Goal: Information Seeking & Learning: Learn about a topic

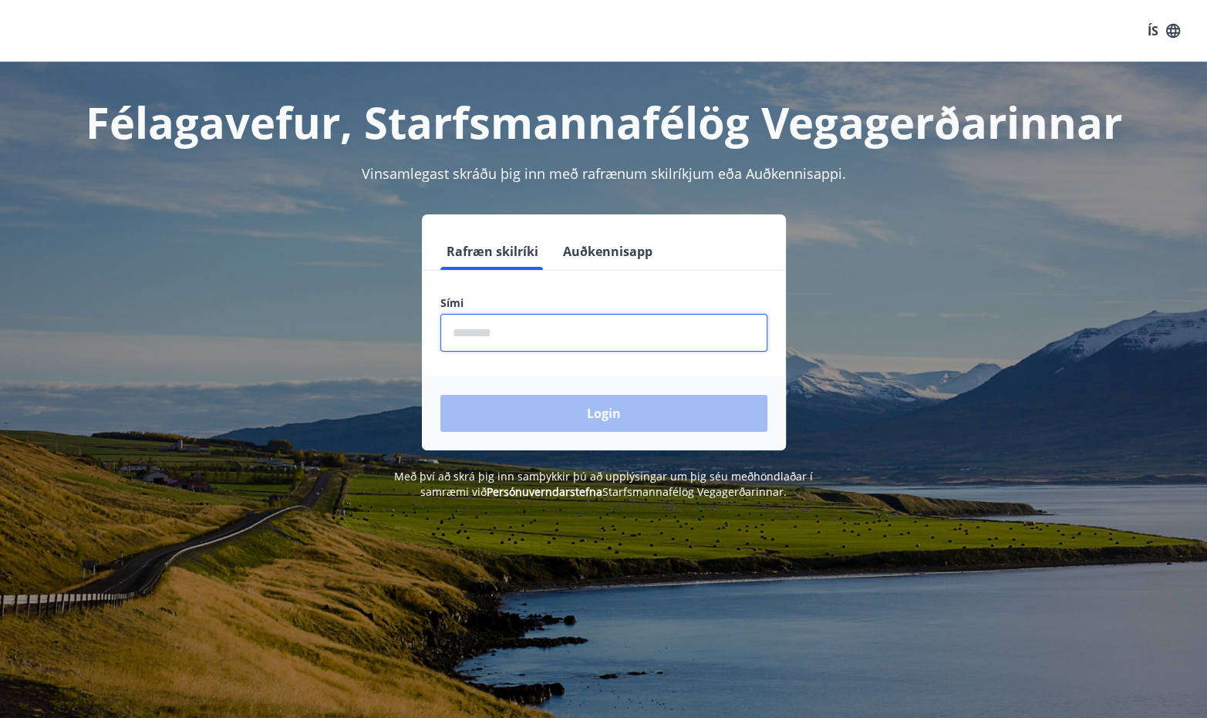
click at [611, 326] on input "phone" at bounding box center [603, 333] width 327 height 38
type input "********"
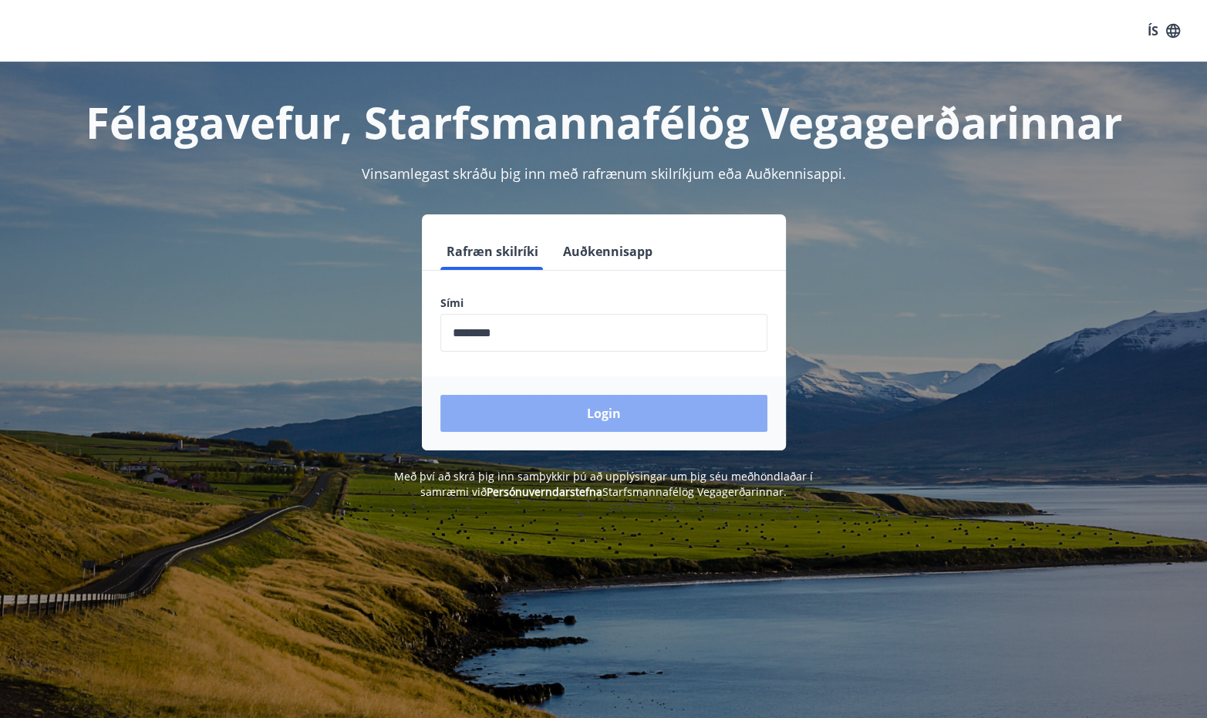
click at [581, 406] on button "Login" at bounding box center [603, 413] width 327 height 37
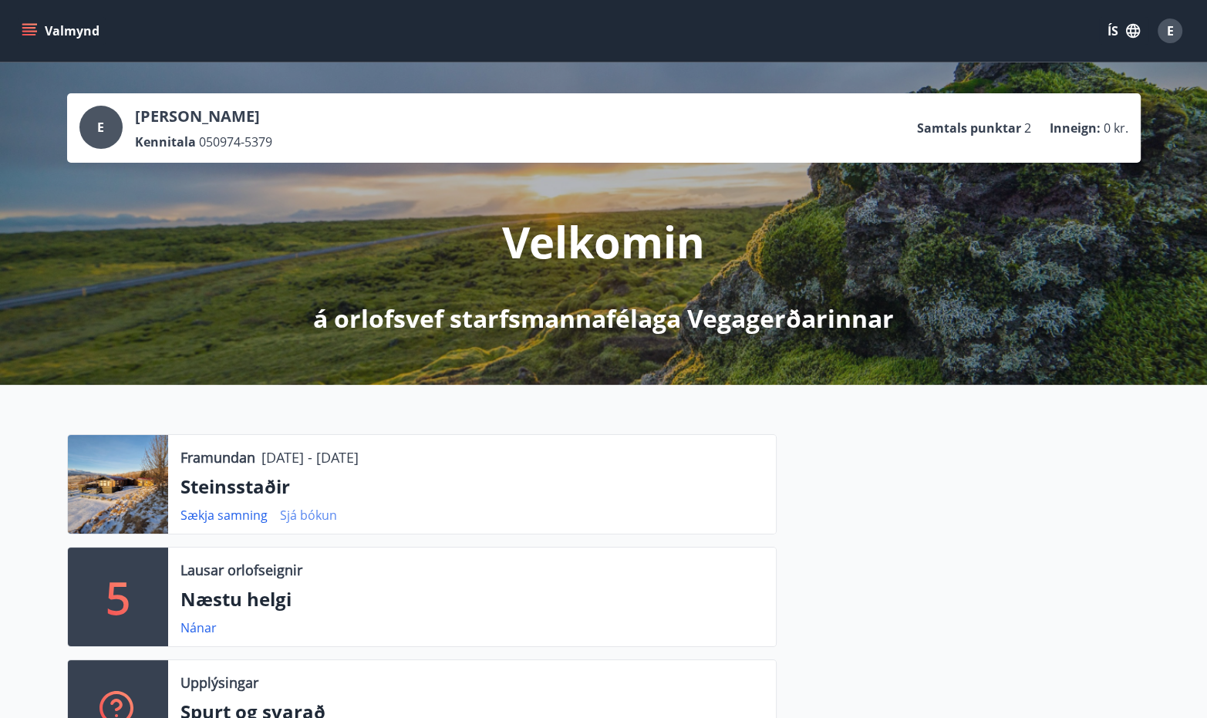
click at [293, 508] on link "Sjá bókun" at bounding box center [308, 515] width 57 height 17
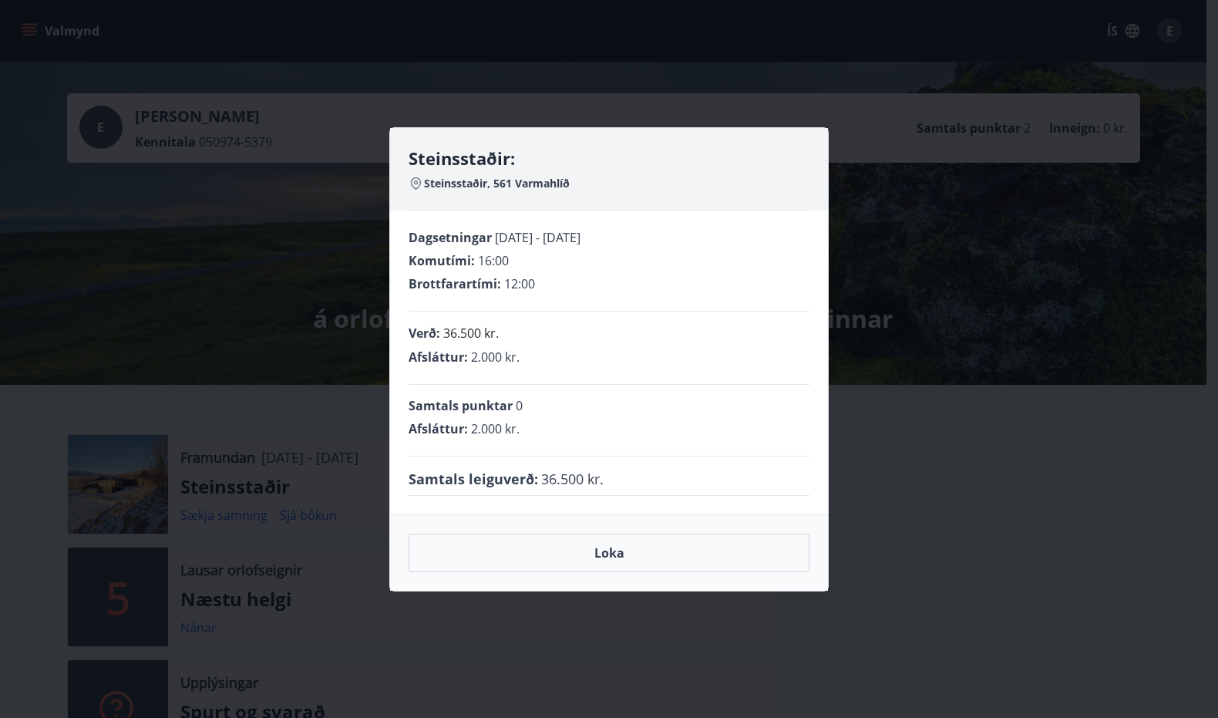
click at [342, 448] on div "Steinsstaðir: Steinsstaðir, 561 Varmahlíð Dagsetningar 24.10.2025 - 28.10.2025 …" at bounding box center [609, 359] width 1218 height 718
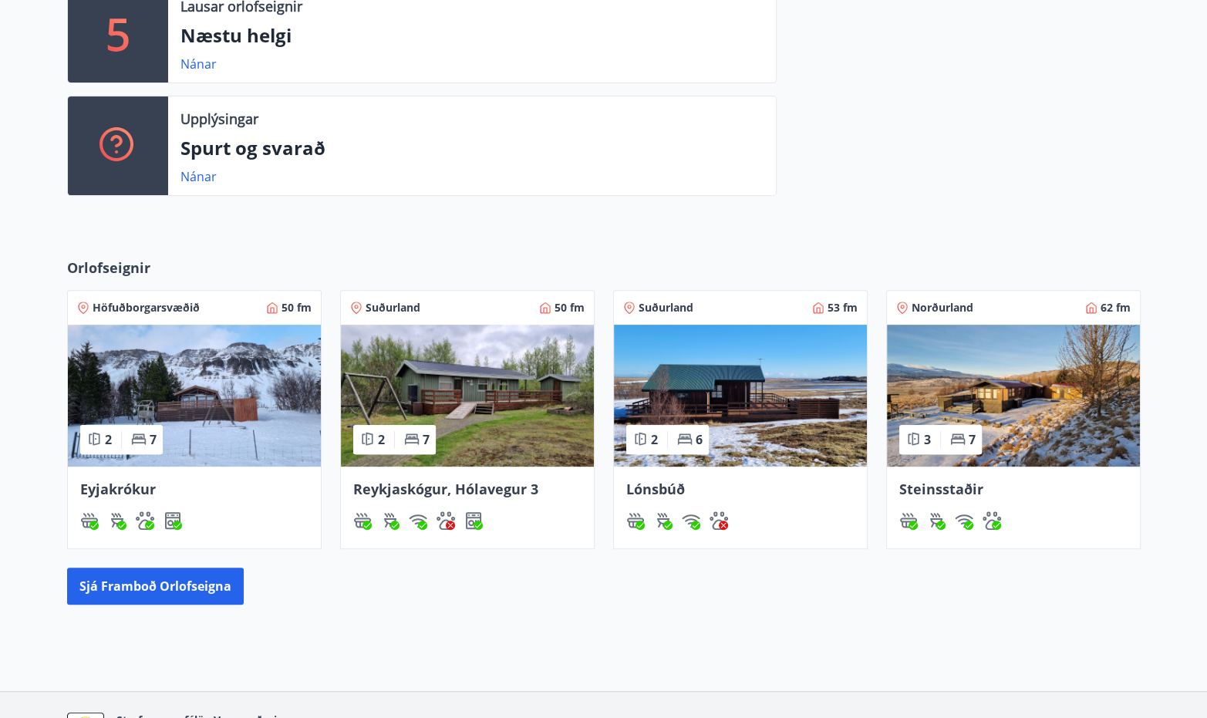
scroll to position [540, 0]
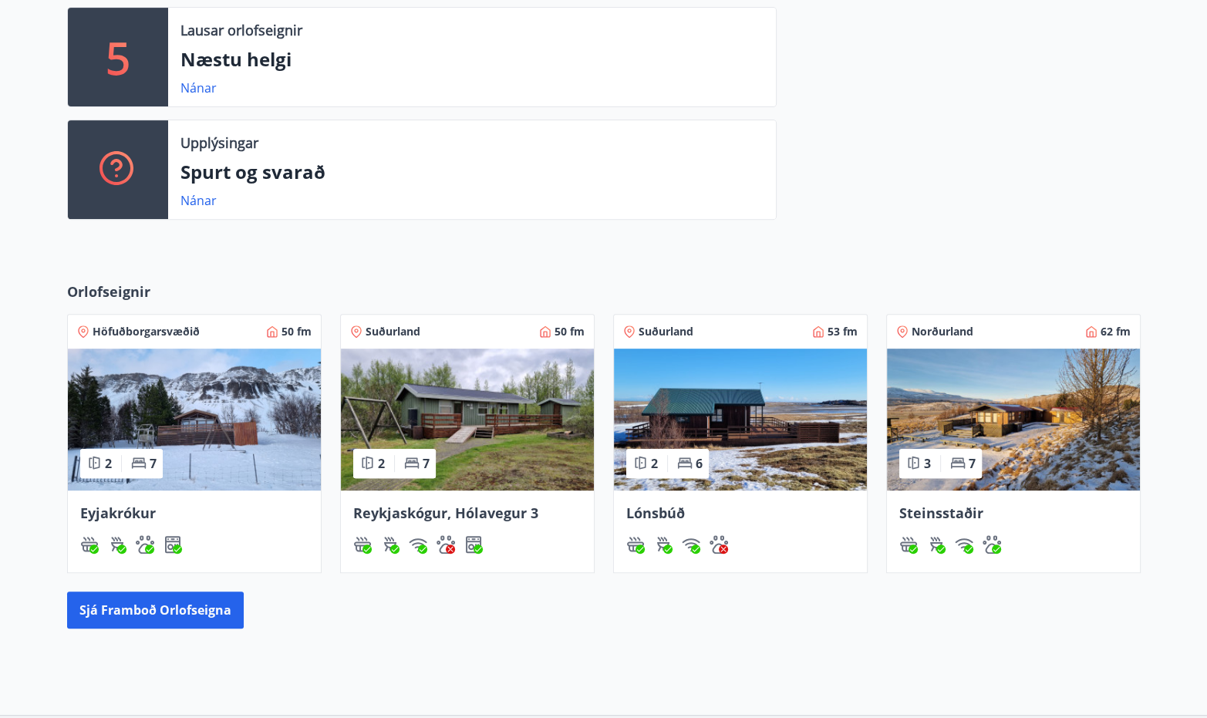
click at [1112, 417] on img at bounding box center [1013, 420] width 253 height 142
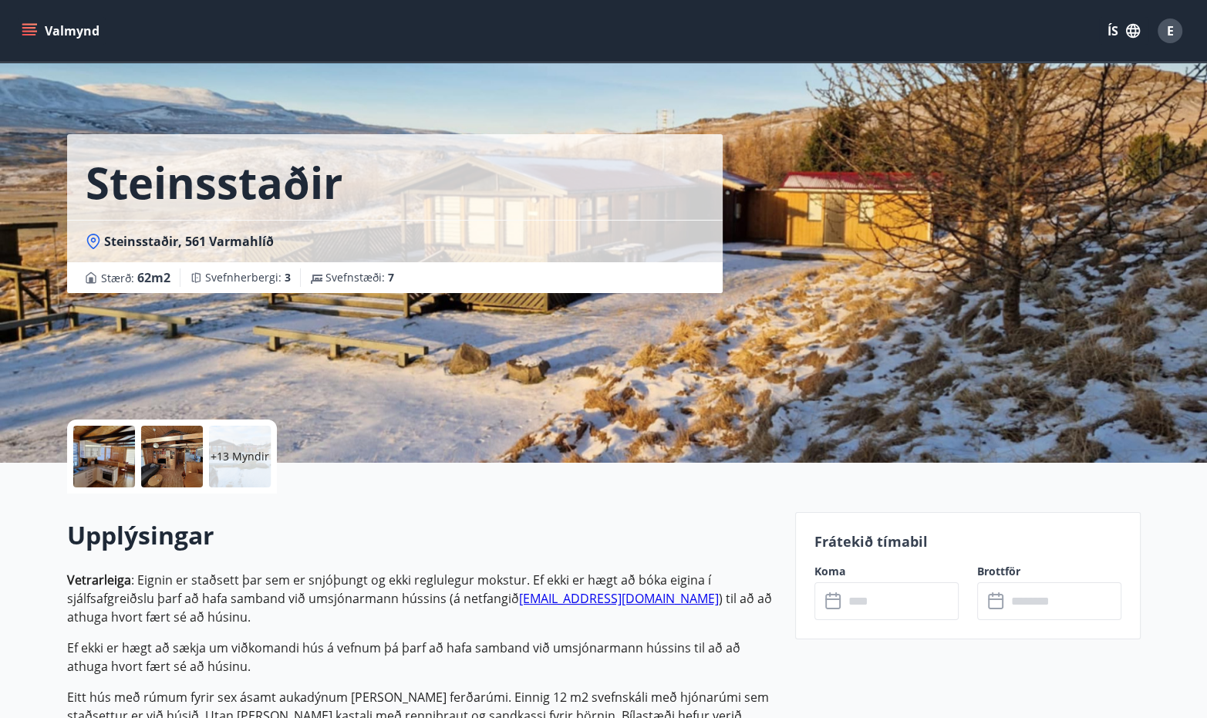
click at [248, 450] on p "+13 Myndir" at bounding box center [240, 456] width 59 height 15
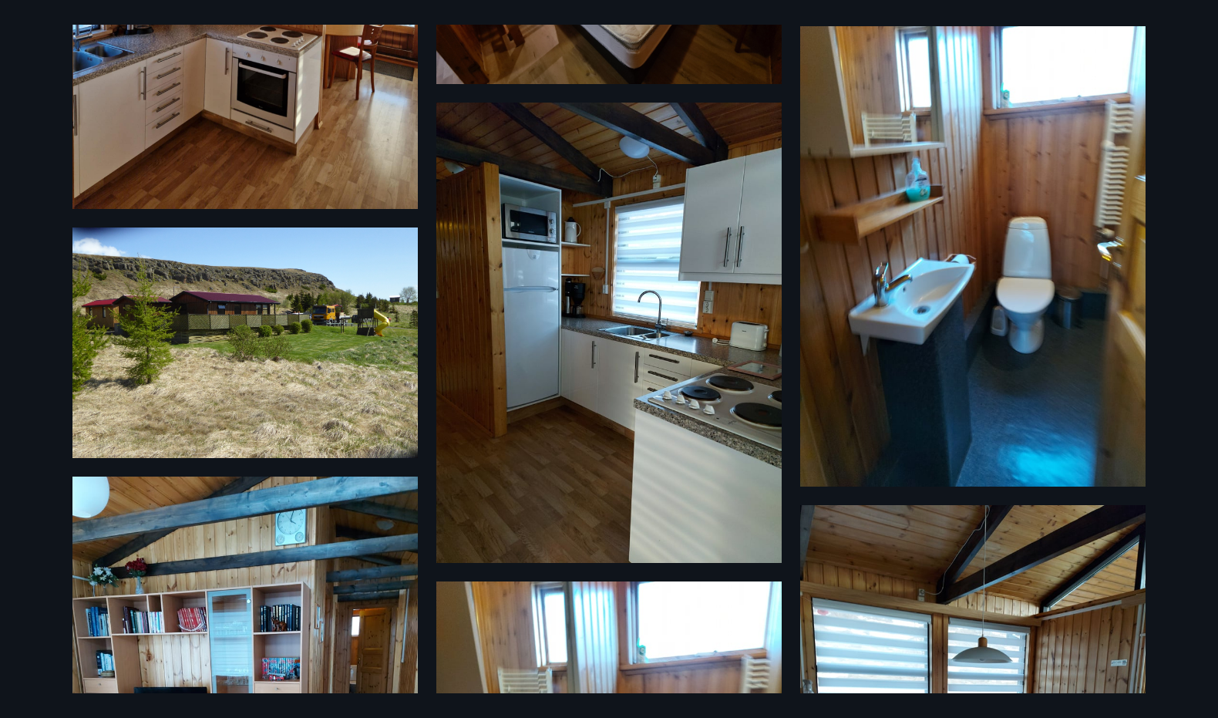
scroll to position [760, 0]
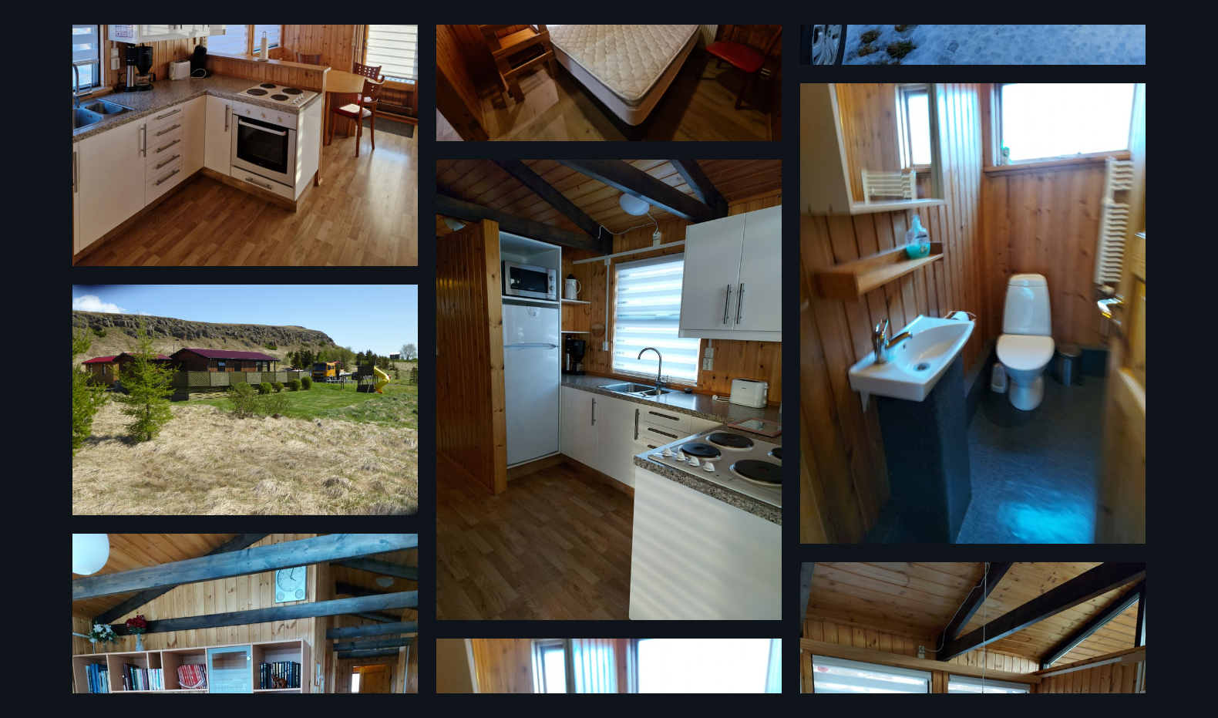
click at [389, 388] on img at bounding box center [244, 400] width 345 height 231
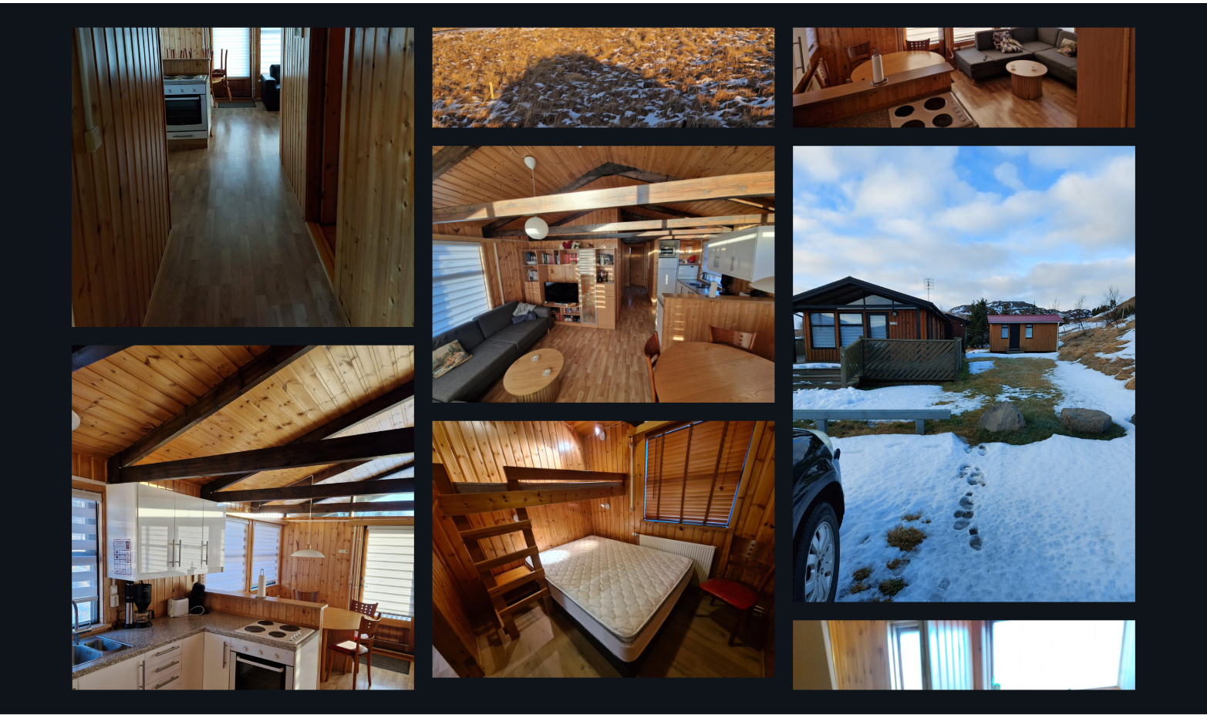
scroll to position [0, 0]
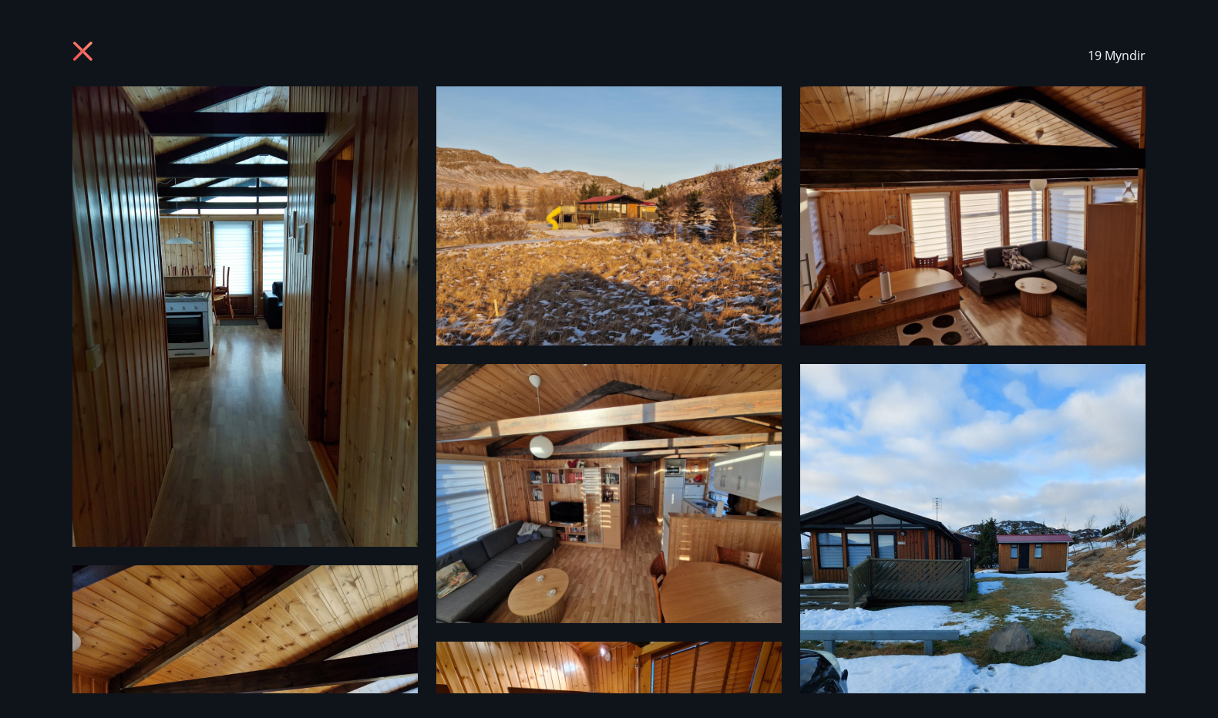
click at [82, 52] on icon at bounding box center [82, 51] width 19 height 19
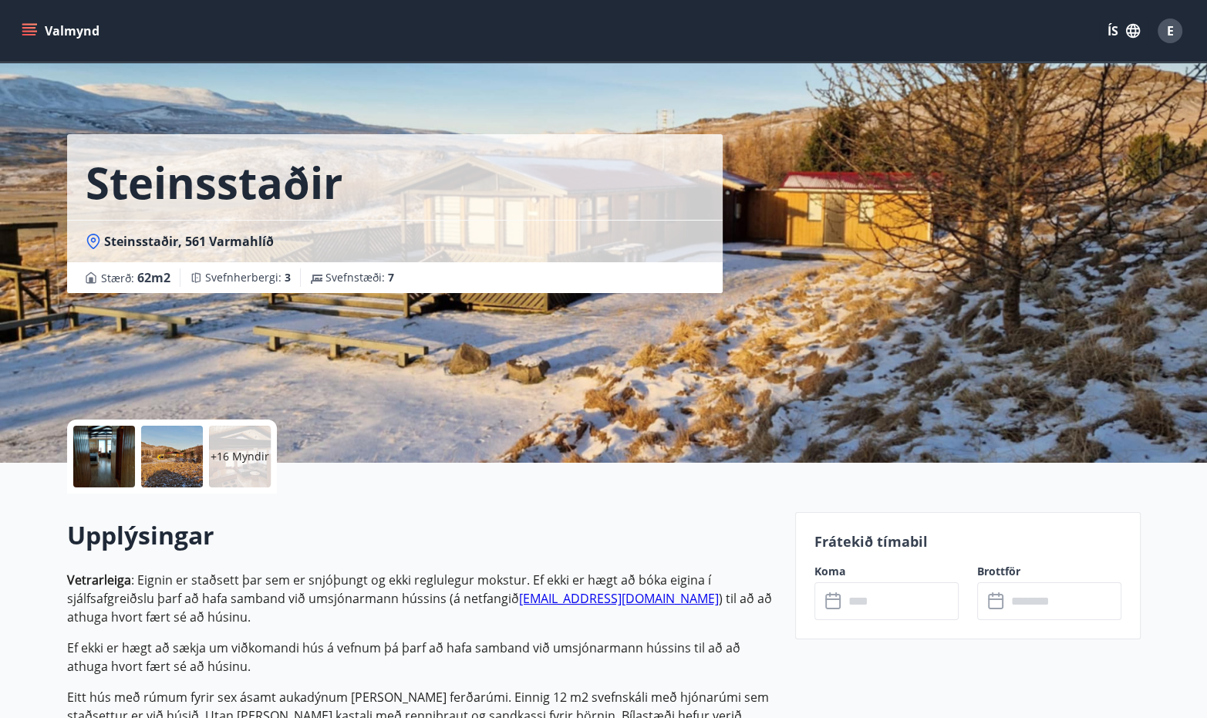
click at [419, 536] on h2 "Upplýsingar" at bounding box center [421, 535] width 709 height 34
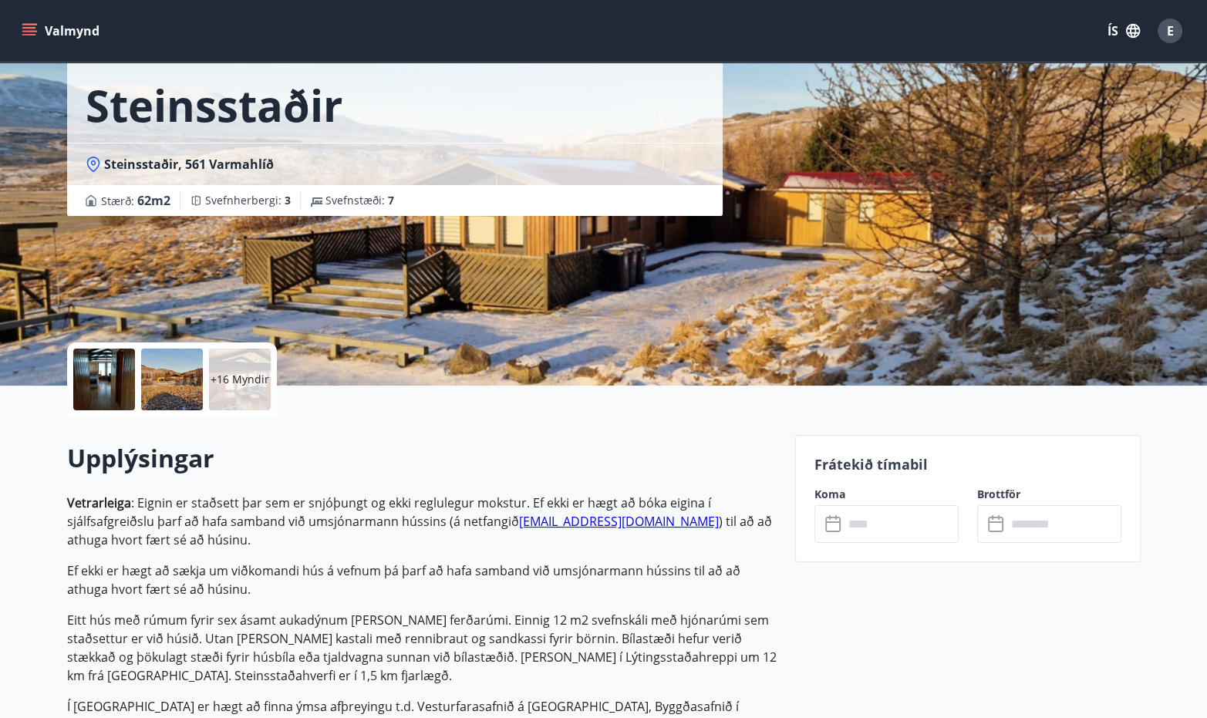
scroll to position [154, 0]
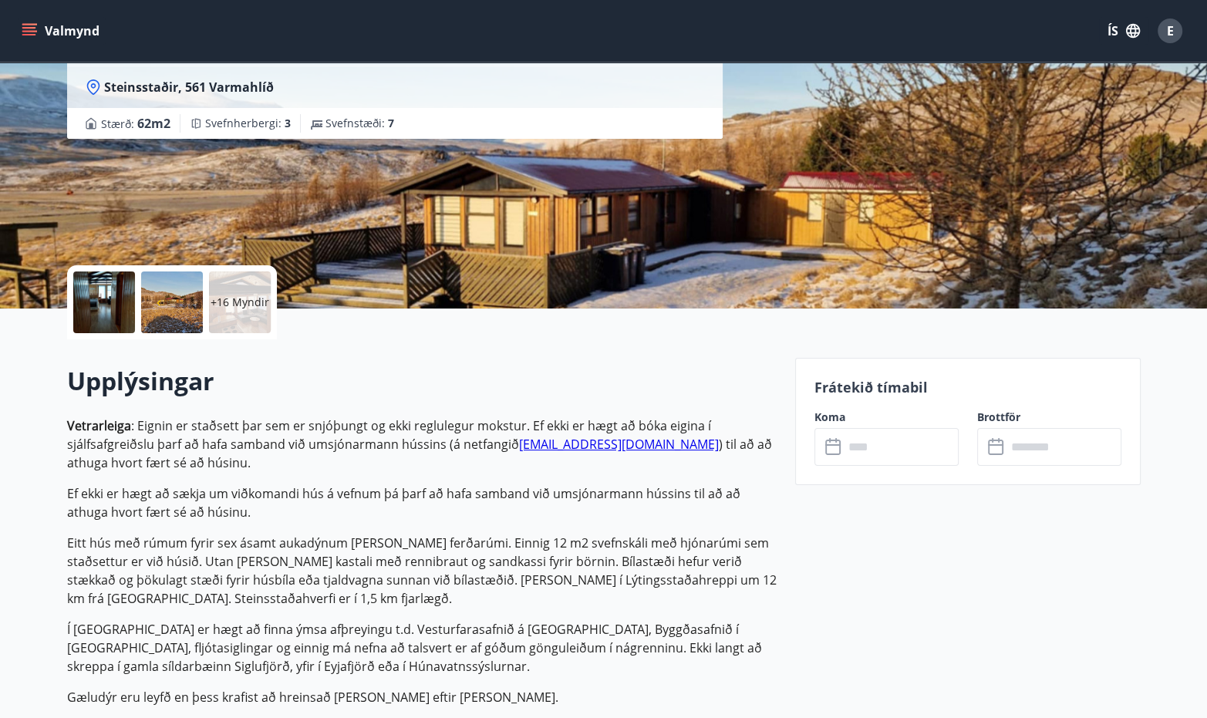
click at [358, 676] on p "Vetrarleiga : Eignin er staðsett þar sem er snjóþungt og ekki reglulegur mokstu…" at bounding box center [421, 561] width 709 height 290
drag, startPoint x: 361, startPoint y: 675, endPoint x: 372, endPoint y: 668, distance: 13.5
click at [363, 675] on p "Í Skagafirði er hægt að finna ýmsa afþreyingu t.d. Vesturfarasafnið á Hofsós, B…" at bounding box center [421, 648] width 709 height 56
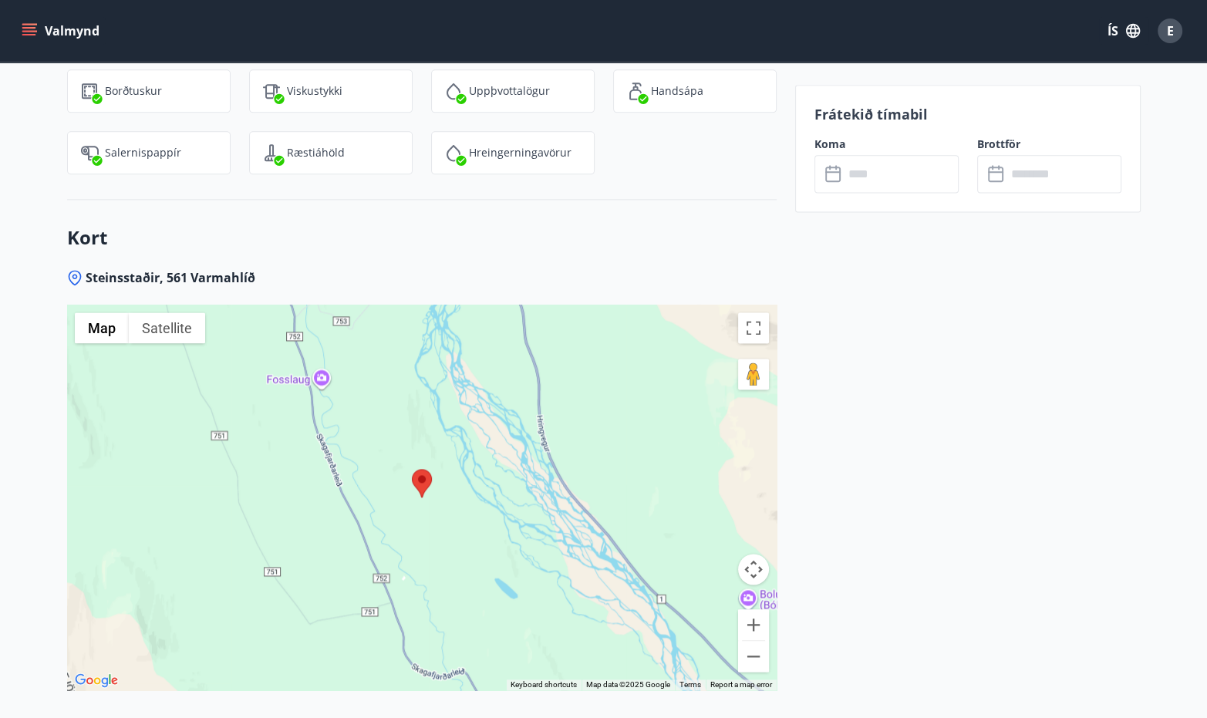
scroll to position [2082, 0]
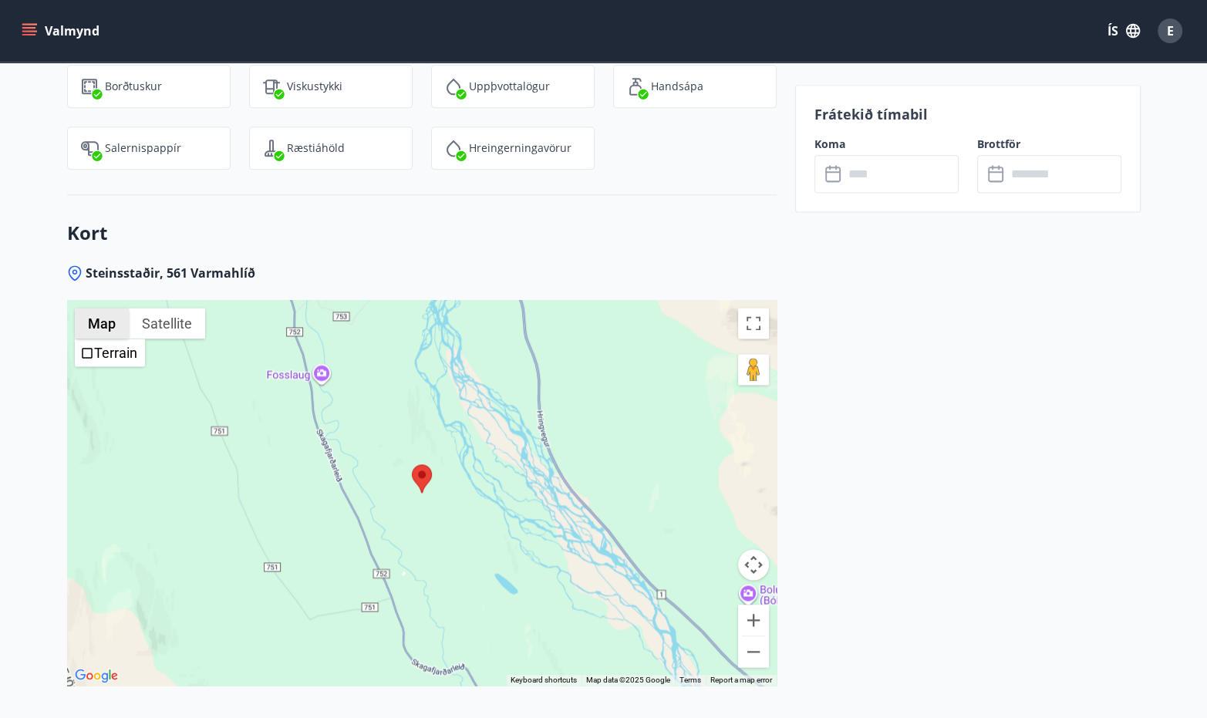
click at [111, 320] on button "Map" at bounding box center [102, 323] width 54 height 31
click at [578, 463] on div at bounding box center [421, 493] width 709 height 386
click at [469, 609] on div at bounding box center [421, 493] width 709 height 386
click at [96, 674] on img "Open this area in Google Maps (opens a new window)" at bounding box center [96, 676] width 51 height 20
click at [412, 464] on area at bounding box center [412, 464] width 0 height 0
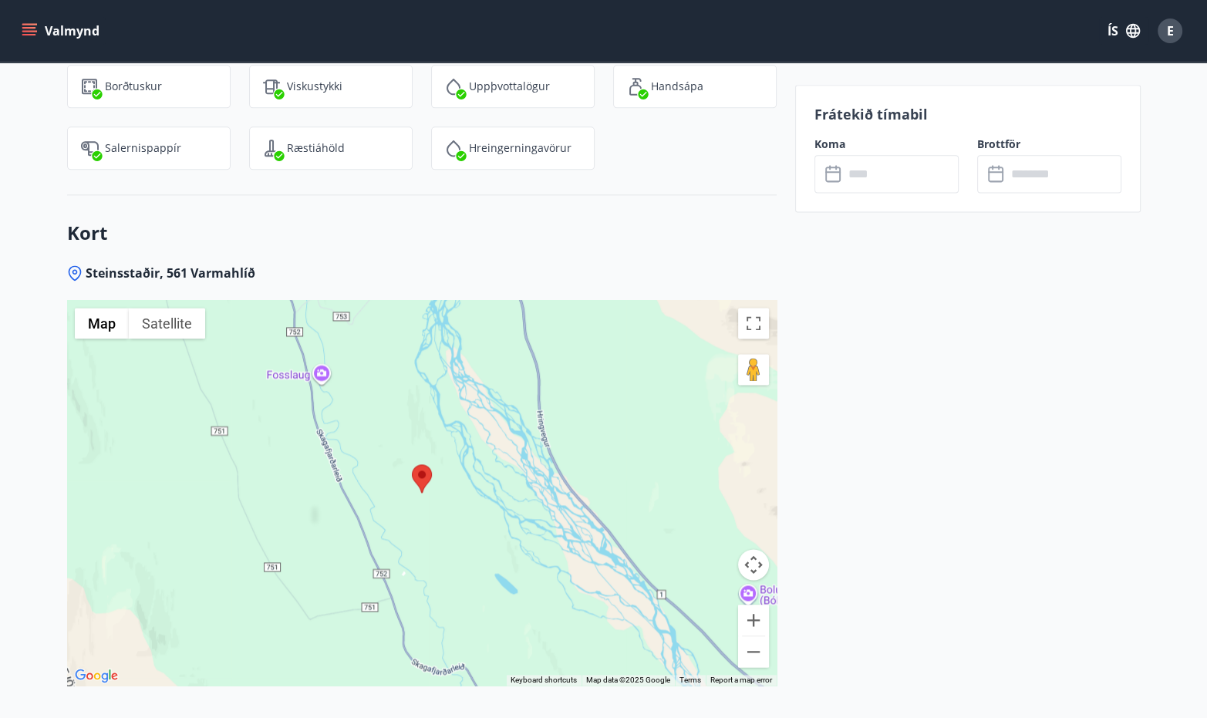
click at [412, 464] on area at bounding box center [412, 464] width 0 height 0
click at [528, 676] on button "Keyboard shortcuts" at bounding box center [543, 680] width 66 height 11
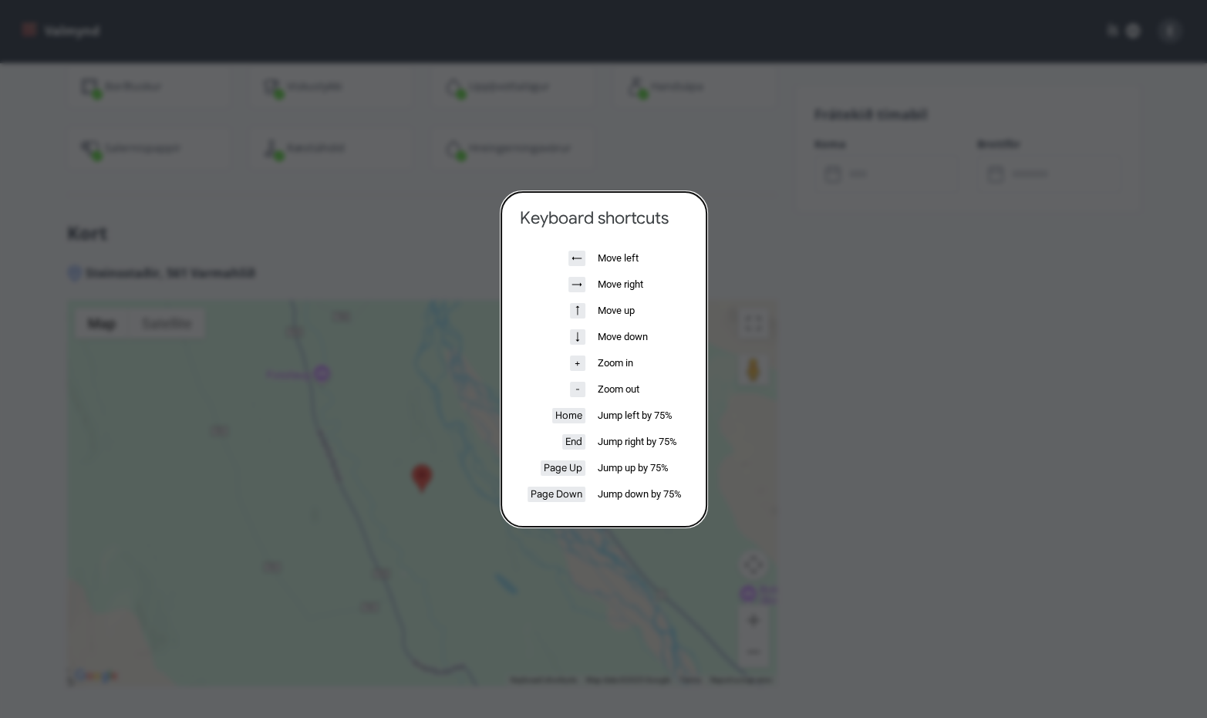
click at [501, 527] on dialog "Keyboard shortcuts ← Move left → Move right ↑ Move up ↓ Move down + Zoom in - Z…" at bounding box center [603, 359] width 205 height 335
click at [652, 527] on dialog "Keyboard shortcuts ← Move left → Move right ↑ Move up ↓ Move down + Zoom in - Z…" at bounding box center [603, 359] width 205 height 335
drag, startPoint x: 645, startPoint y: 309, endPoint x: 625, endPoint y: 291, distance: 26.2
click at [645, 308] on td "Move up" at bounding box center [639, 310] width 93 height 25
click at [612, 283] on td "Move right" at bounding box center [639, 284] width 93 height 25
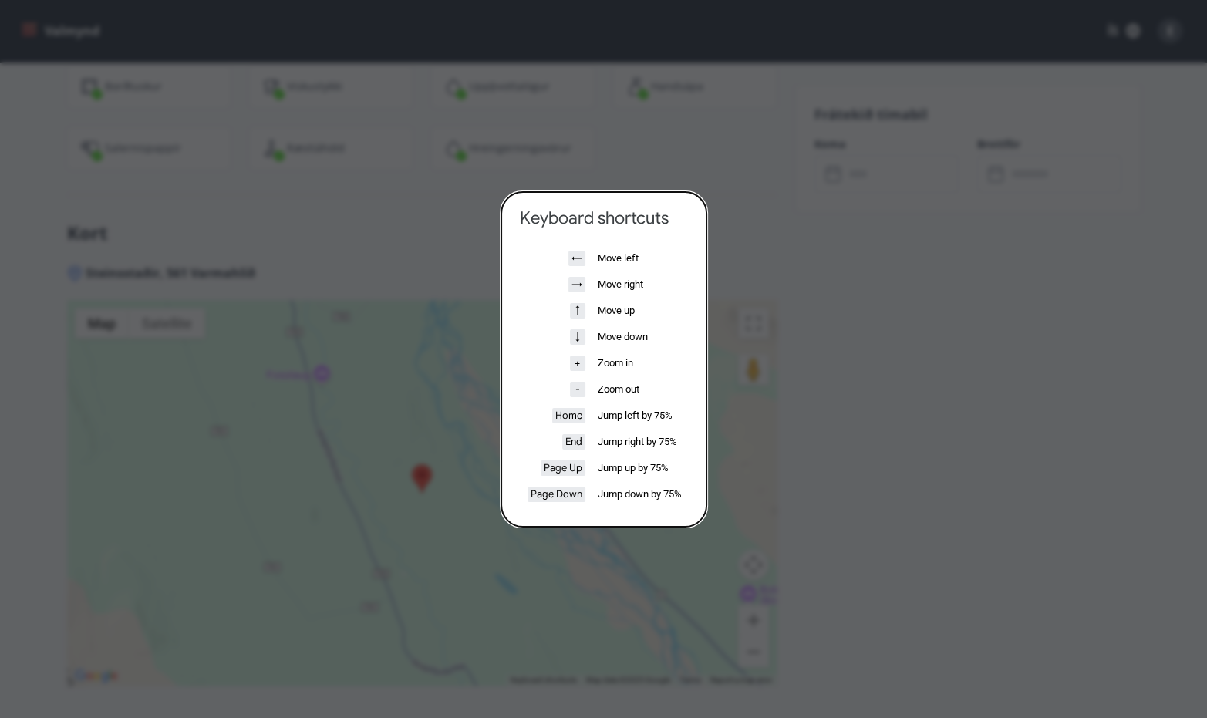
click at [501, 305] on dialog "Keyboard shortcuts ← Move left → Move right ↑ Move up ↓ Move down + Zoom in - Z…" at bounding box center [603, 359] width 205 height 335
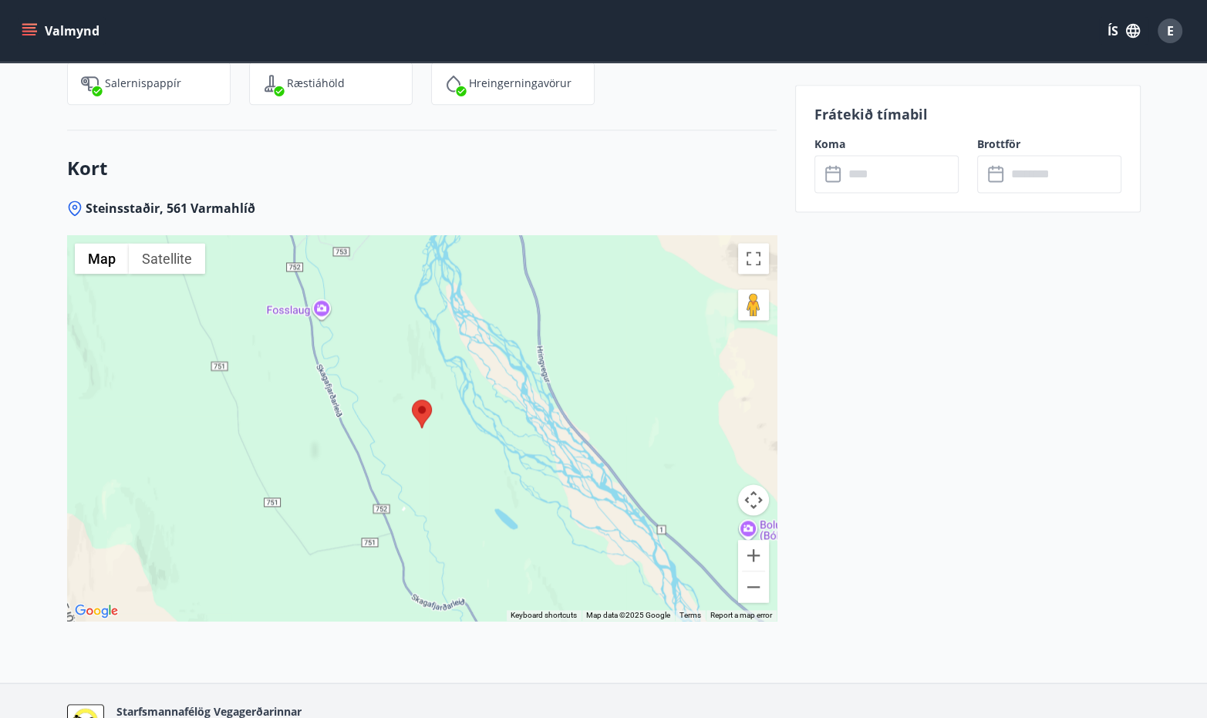
scroll to position [2159, 0]
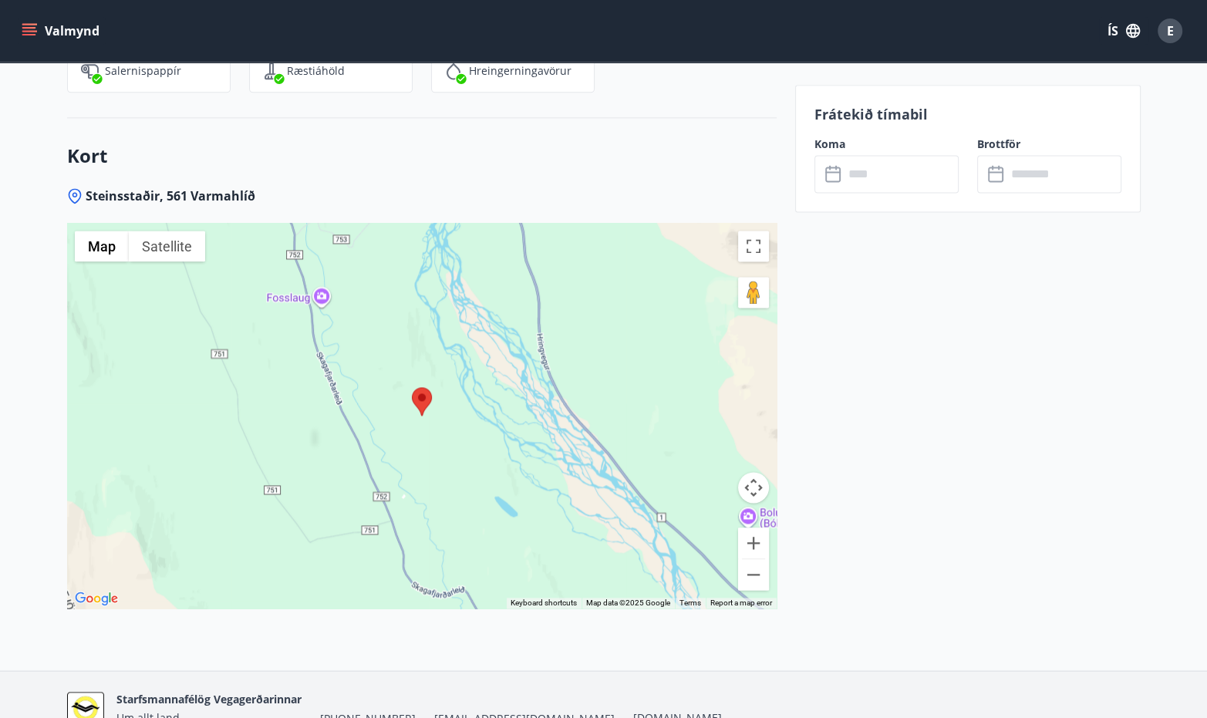
click at [412, 387] on area at bounding box center [412, 387] width 0 height 0
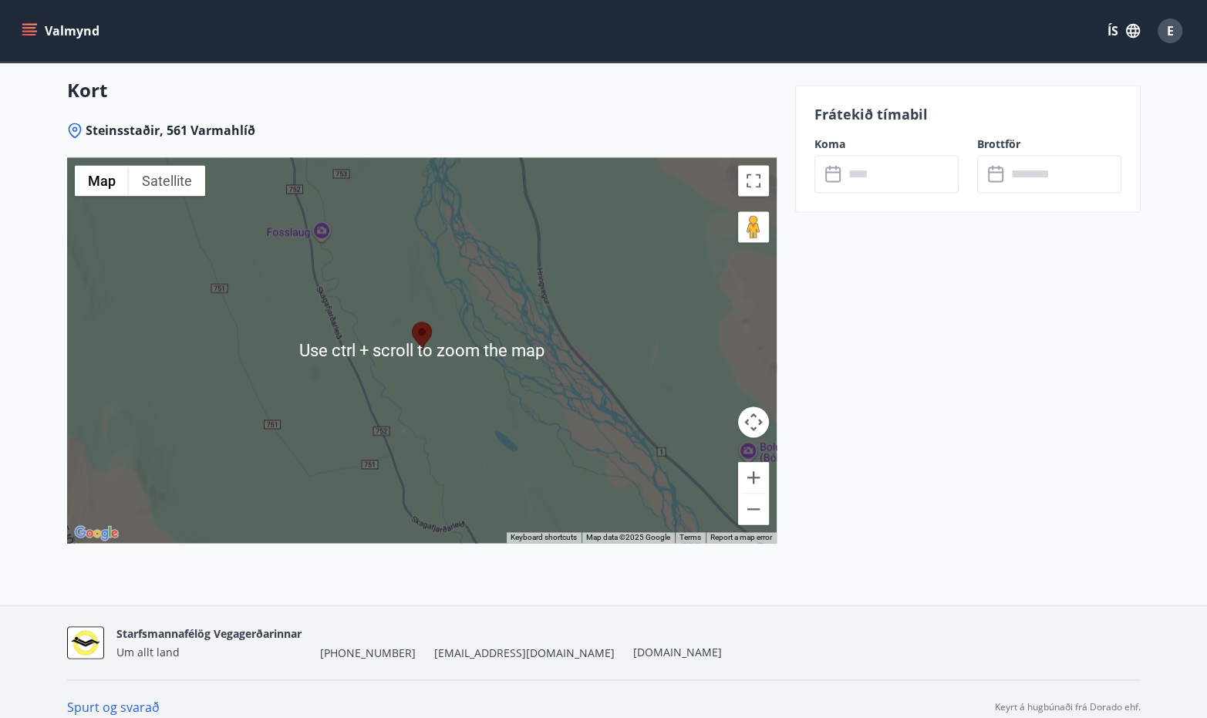
scroll to position [2239, 0]
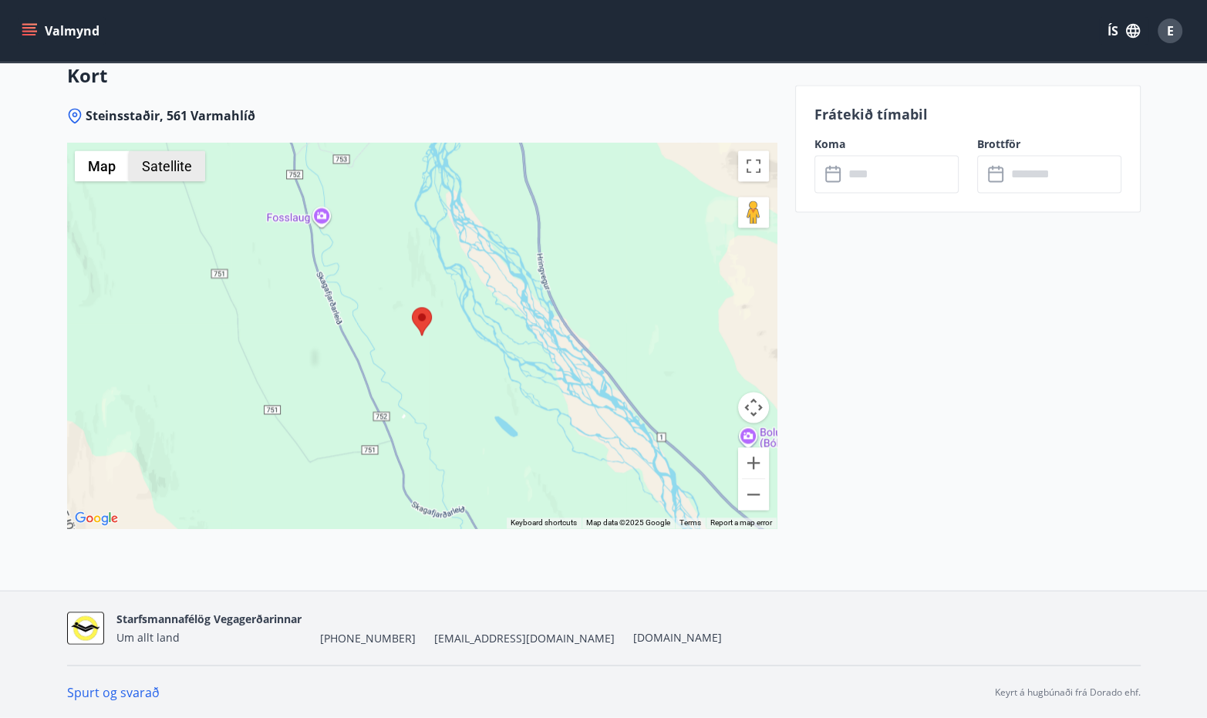
click at [177, 161] on button "Satellite" at bounding box center [167, 165] width 76 height 31
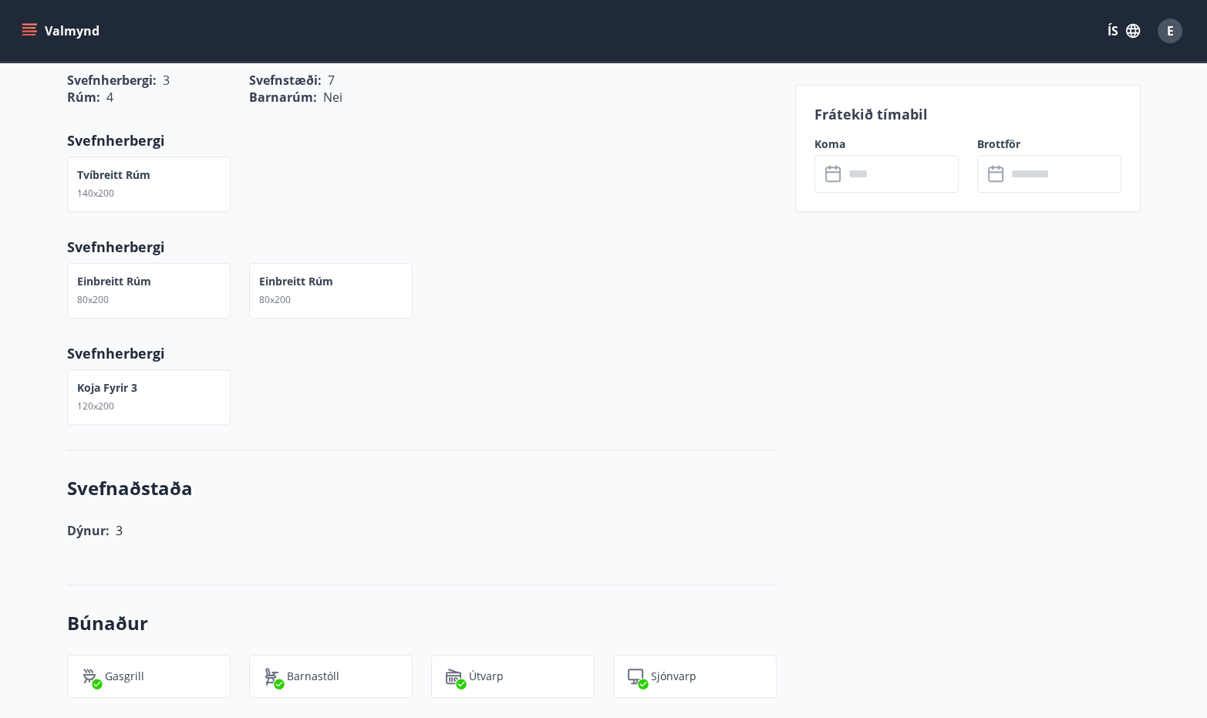
scroll to position [1234, 0]
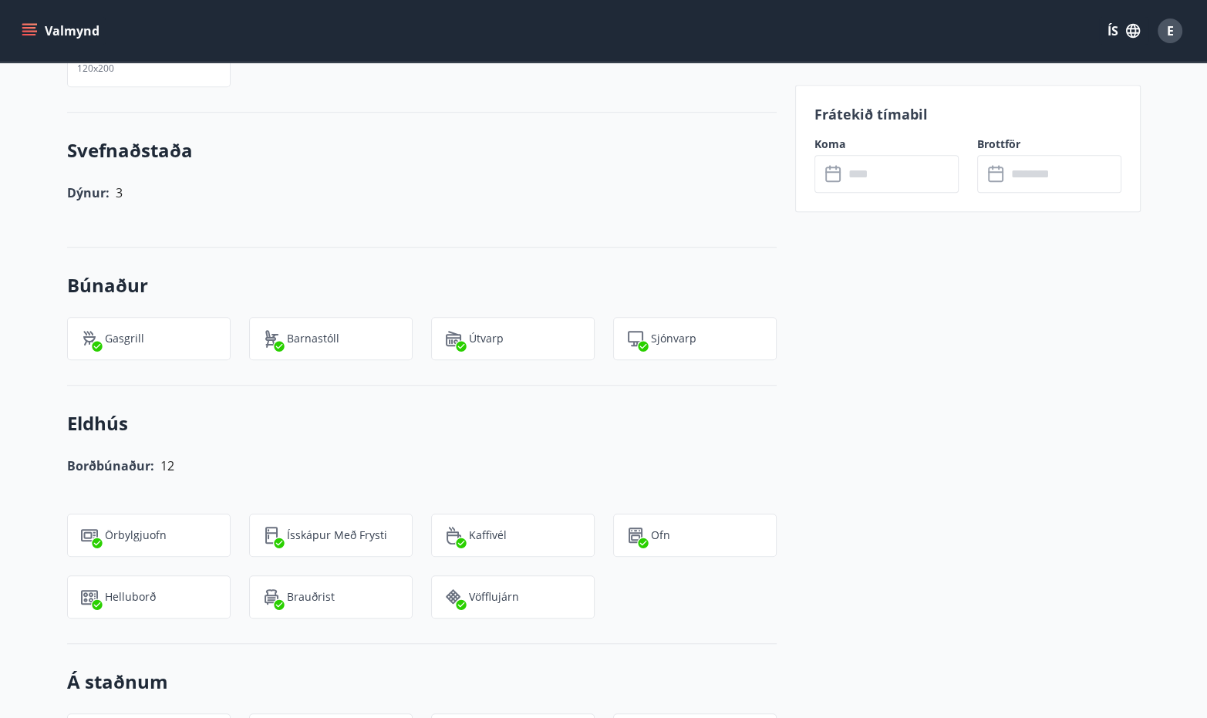
click at [121, 81] on div "Koja fyrir 3 120x200" at bounding box center [148, 60] width 163 height 56
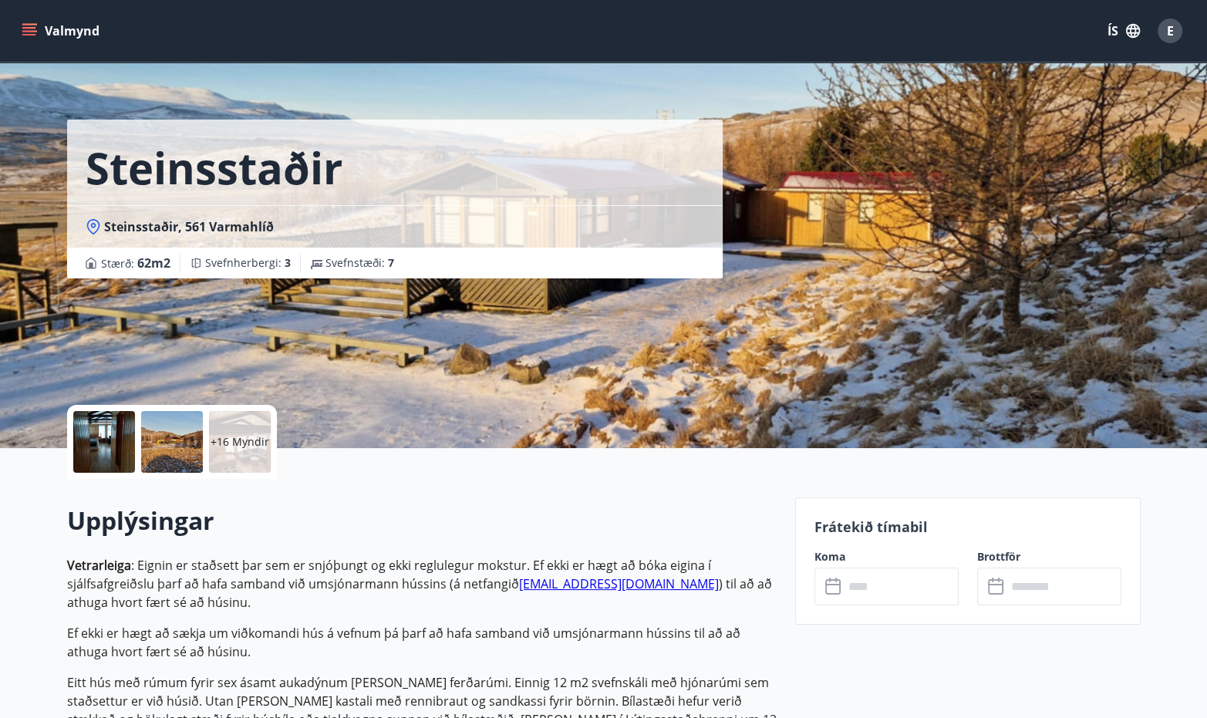
scroll to position [0, 0]
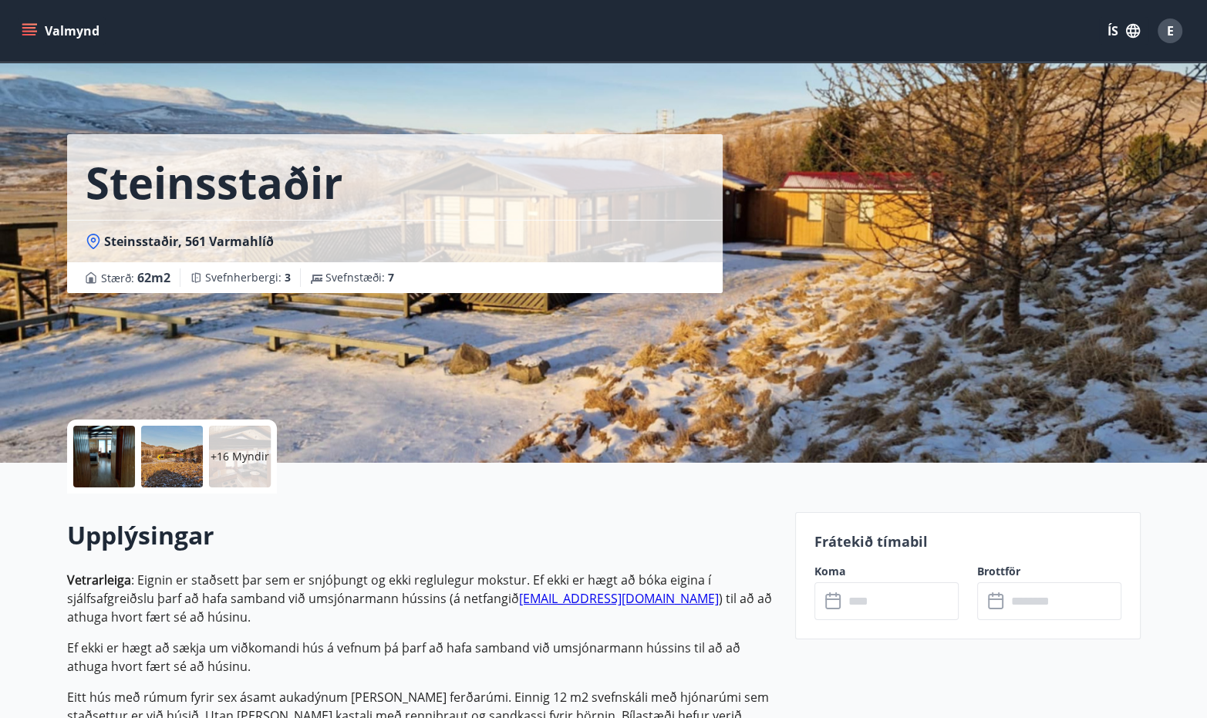
click at [237, 457] on p "+16 Myndir" at bounding box center [240, 456] width 59 height 15
click at [182, 455] on div at bounding box center [172, 457] width 62 height 62
click at [254, 450] on p "+16 Myndir" at bounding box center [240, 456] width 59 height 15
click at [129, 462] on div at bounding box center [104, 457] width 62 height 62
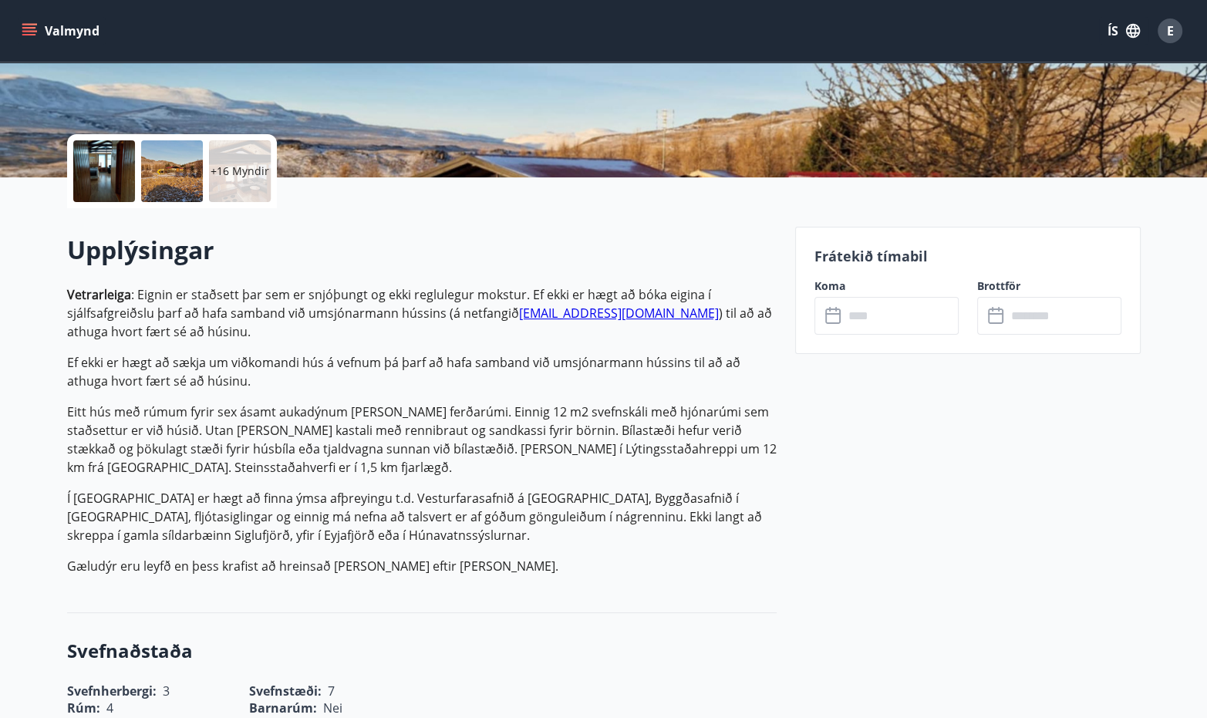
scroll to position [231, 0]
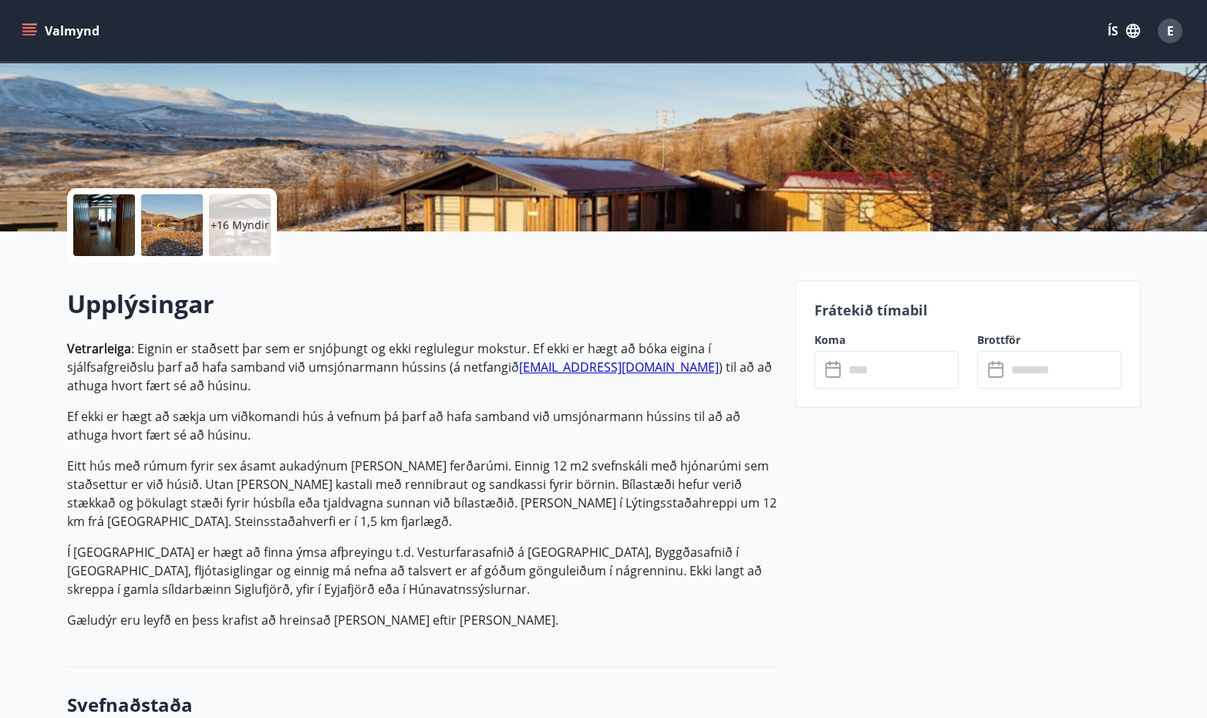
click at [229, 229] on p "+16 Myndir" at bounding box center [240, 224] width 59 height 15
click at [213, 216] on div "+16 Myndir" at bounding box center [240, 225] width 62 height 62
click at [197, 225] on div at bounding box center [172, 225] width 62 height 62
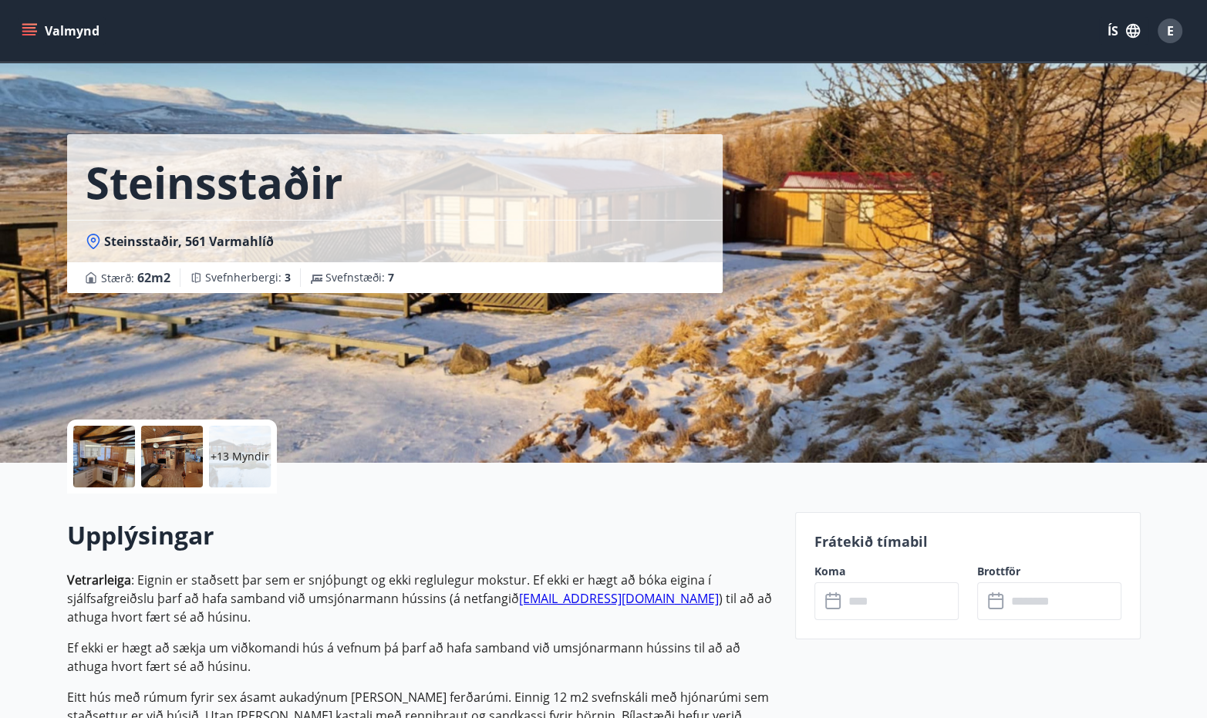
click at [227, 457] on p "+13 Myndir" at bounding box center [240, 456] width 59 height 15
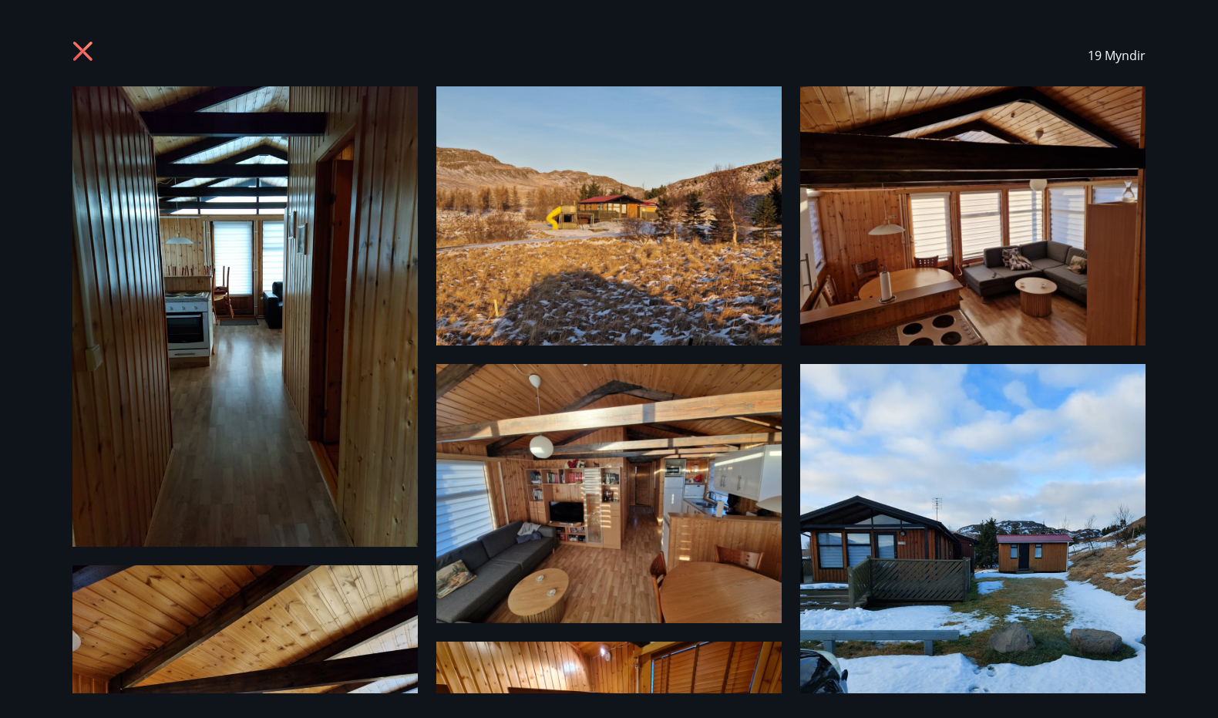
click at [92, 57] on icon at bounding box center [84, 53] width 25 height 25
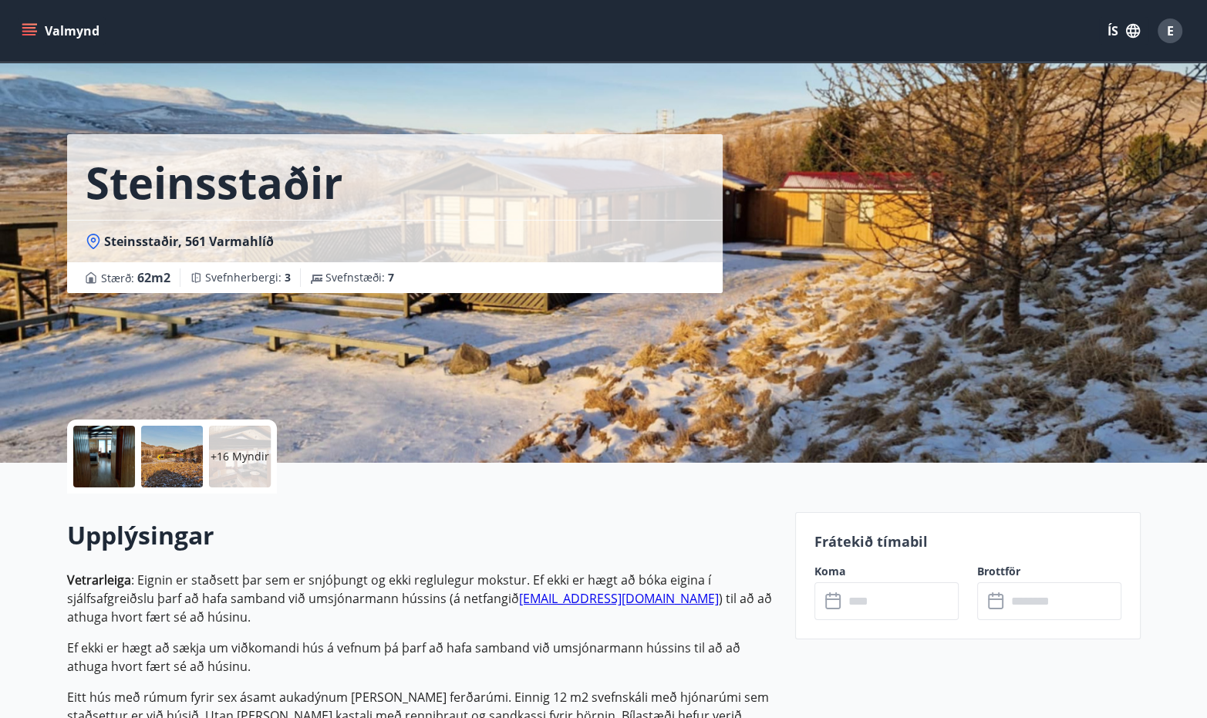
click at [295, 603] on p "Vetrarleiga : Eignin er staðsett þar sem er snjóþungt og ekki reglulegur mokstu…" at bounding box center [421, 599] width 709 height 56
click at [465, 541] on h2 "Upplýsingar" at bounding box center [421, 535] width 709 height 34
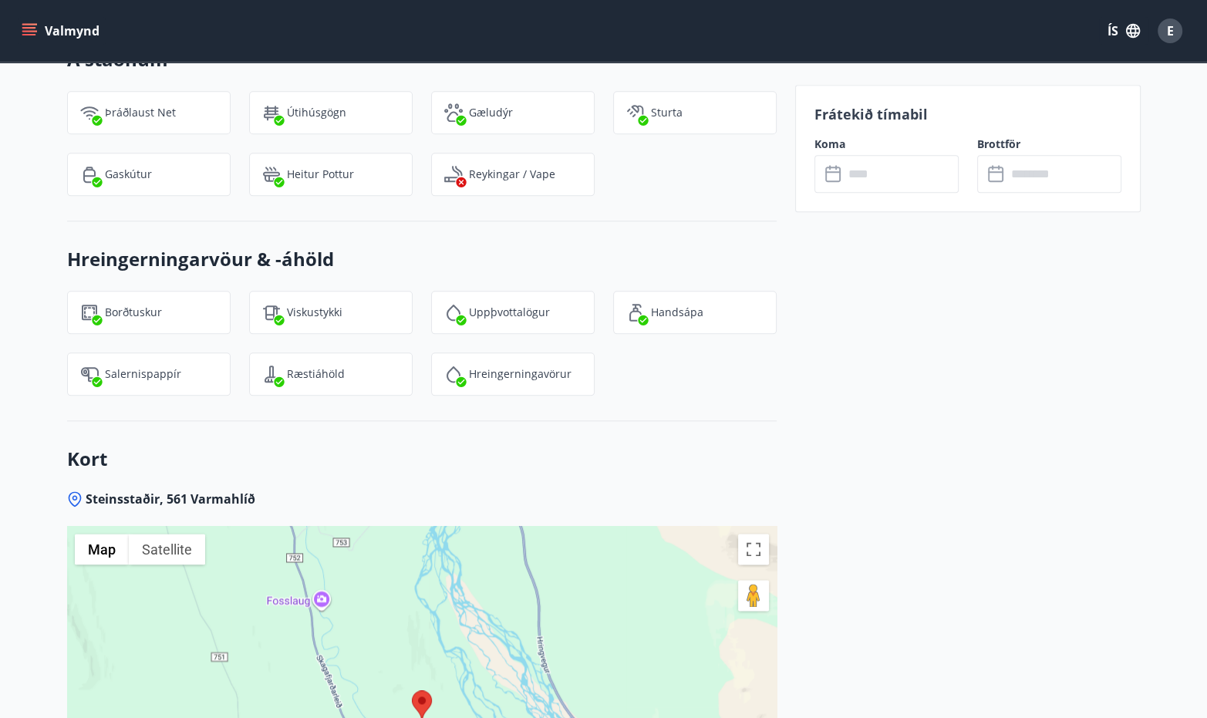
scroll to position [1777, 0]
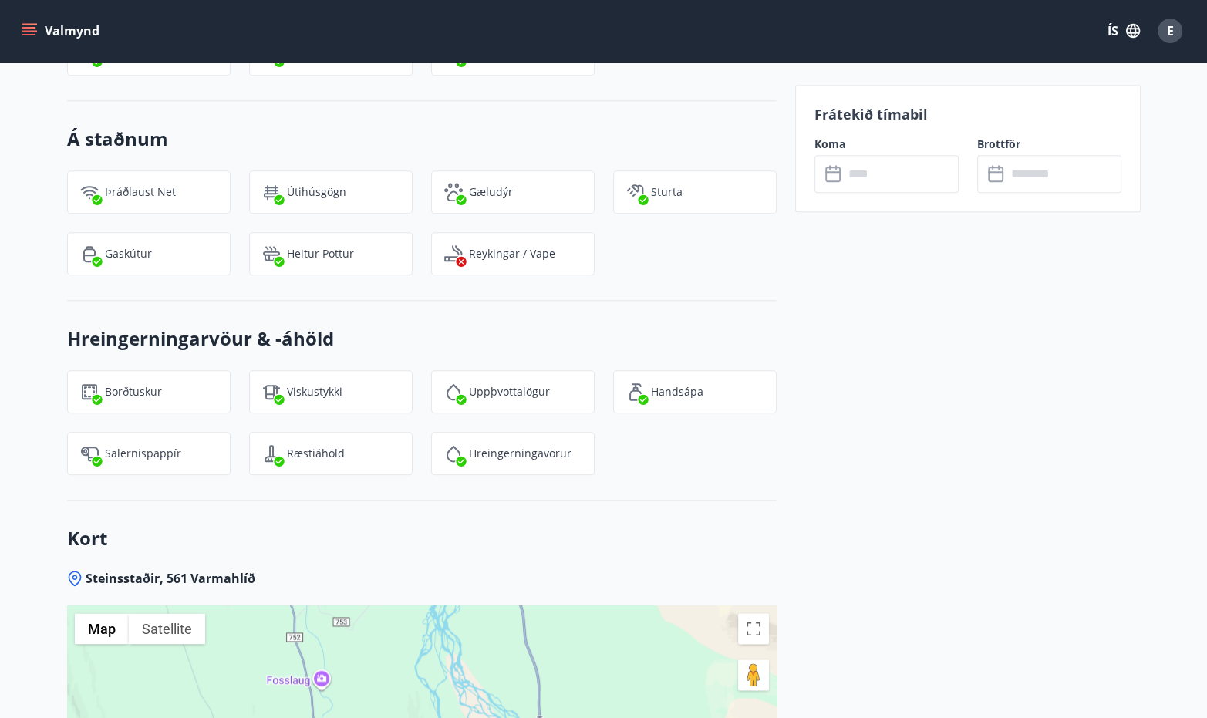
click at [704, 453] on div "Borðtuskur Viskustykki Uppþvottalögur Handsápa Salernispappír Ræstiáhöld Hreing…" at bounding box center [413, 413] width 728 height 123
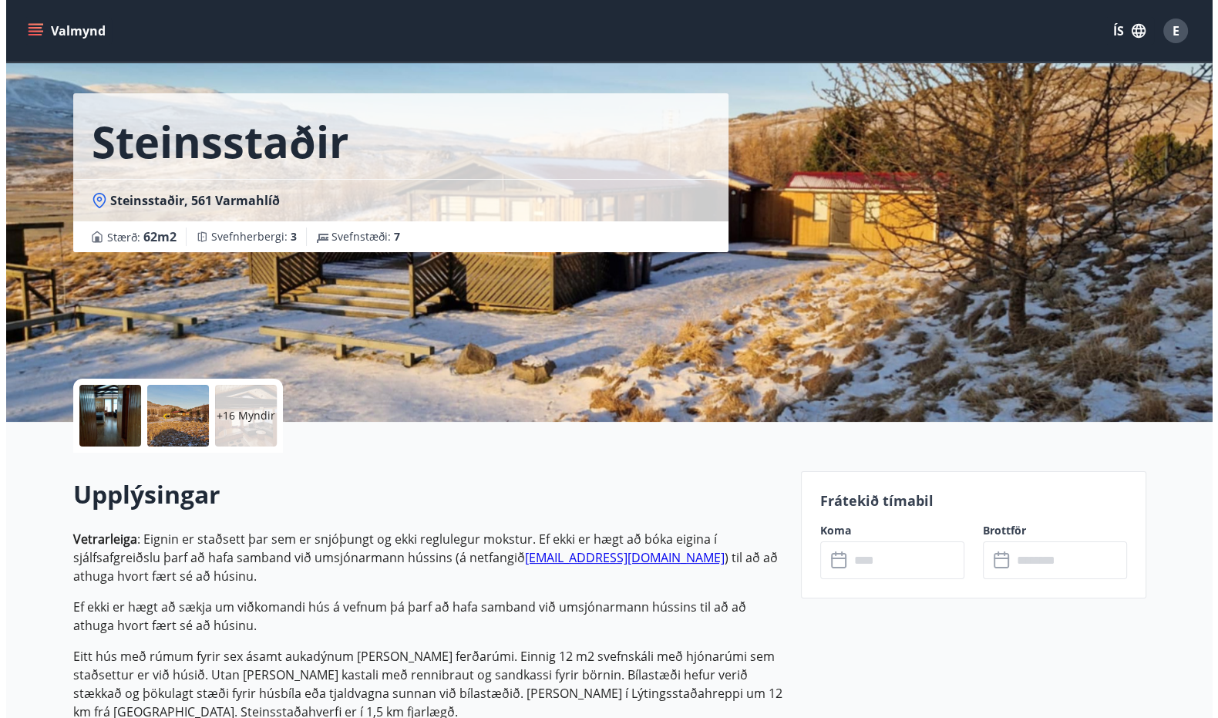
scroll to position [0, 0]
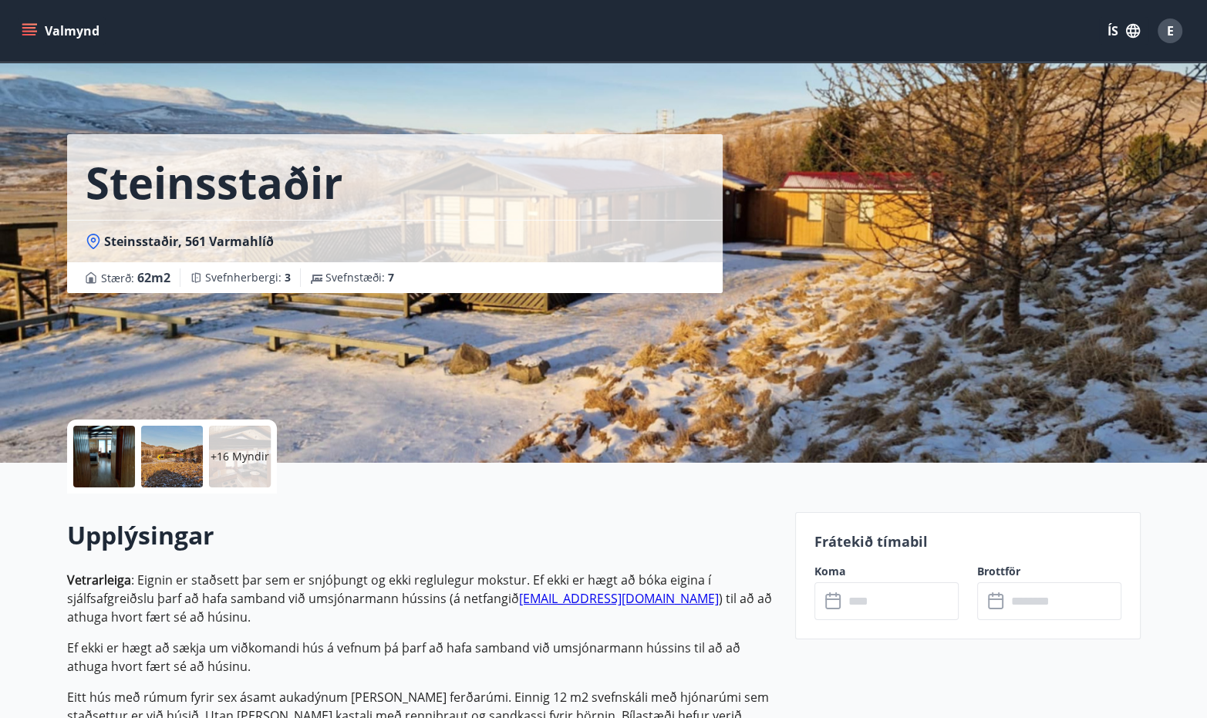
click at [241, 460] on p "+16 Myndir" at bounding box center [240, 456] width 59 height 15
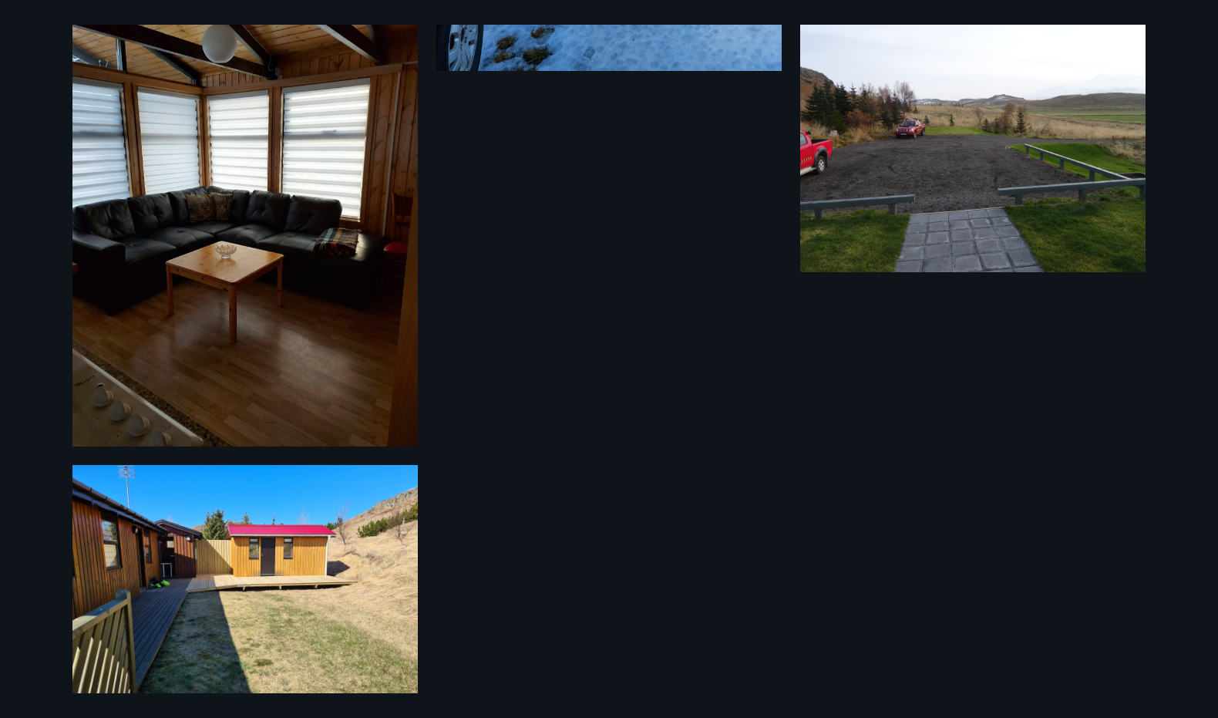
scroll to position [2302, 0]
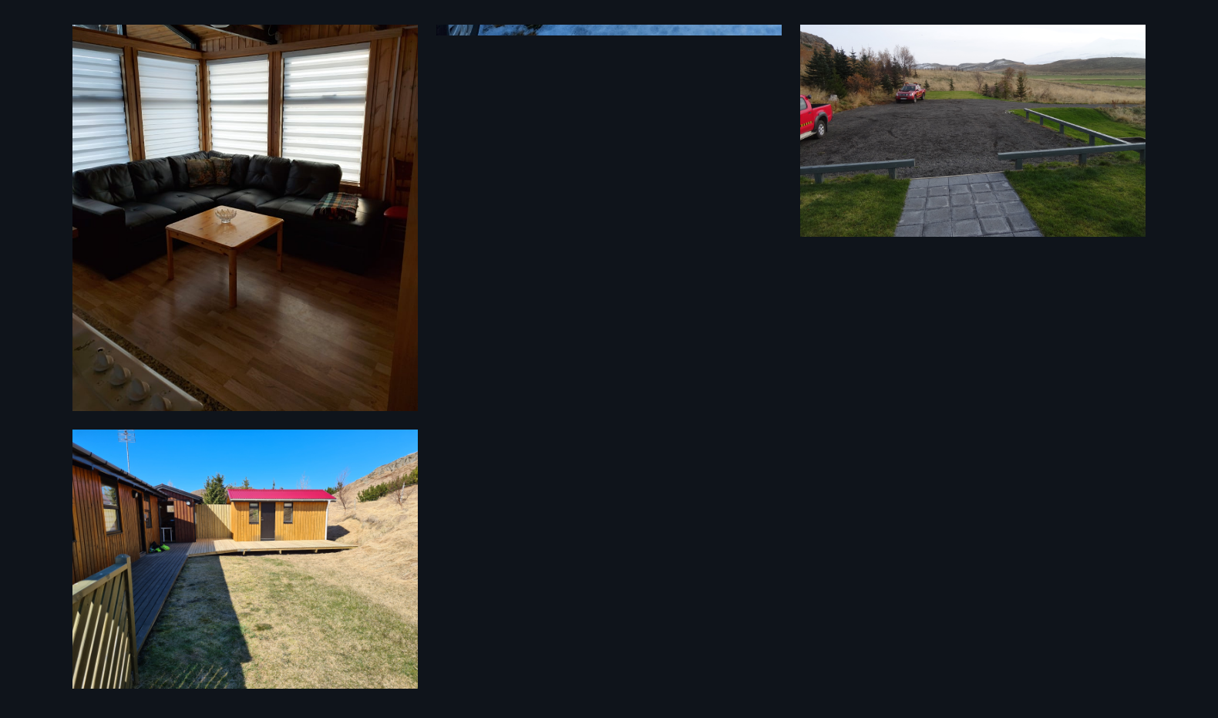
click at [138, 569] on img at bounding box center [244, 559] width 345 height 259
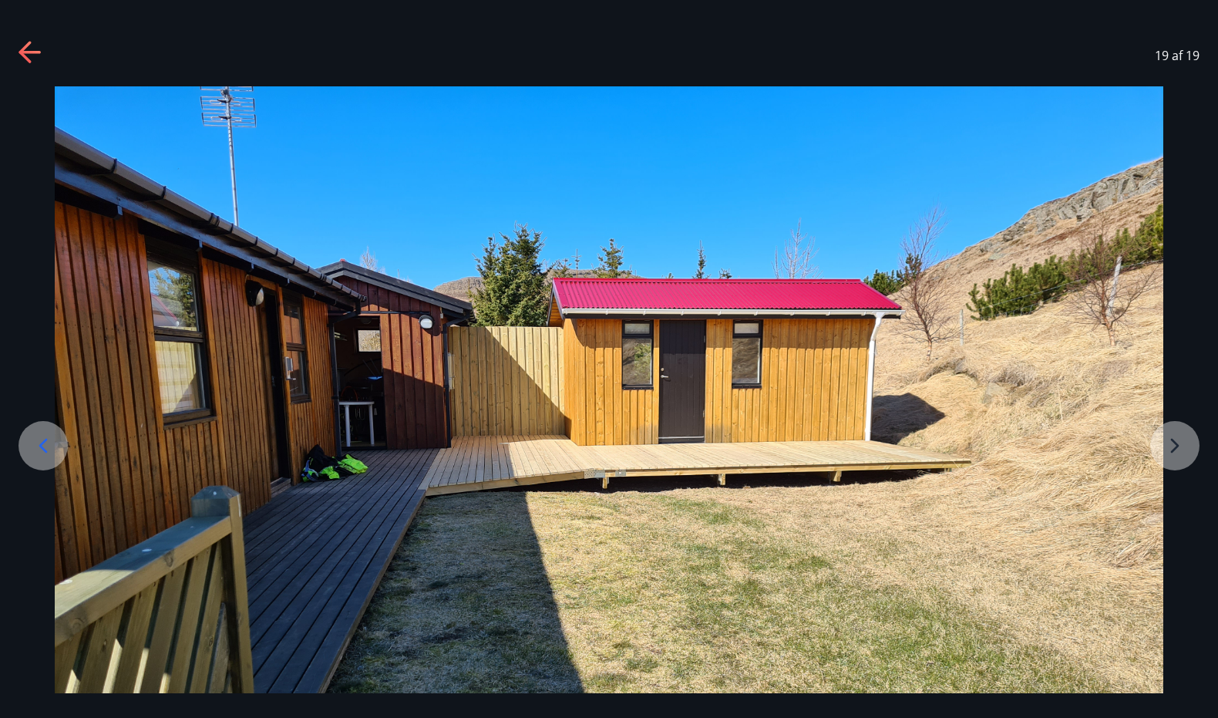
click at [45, 446] on icon at bounding box center [43, 445] width 25 height 25
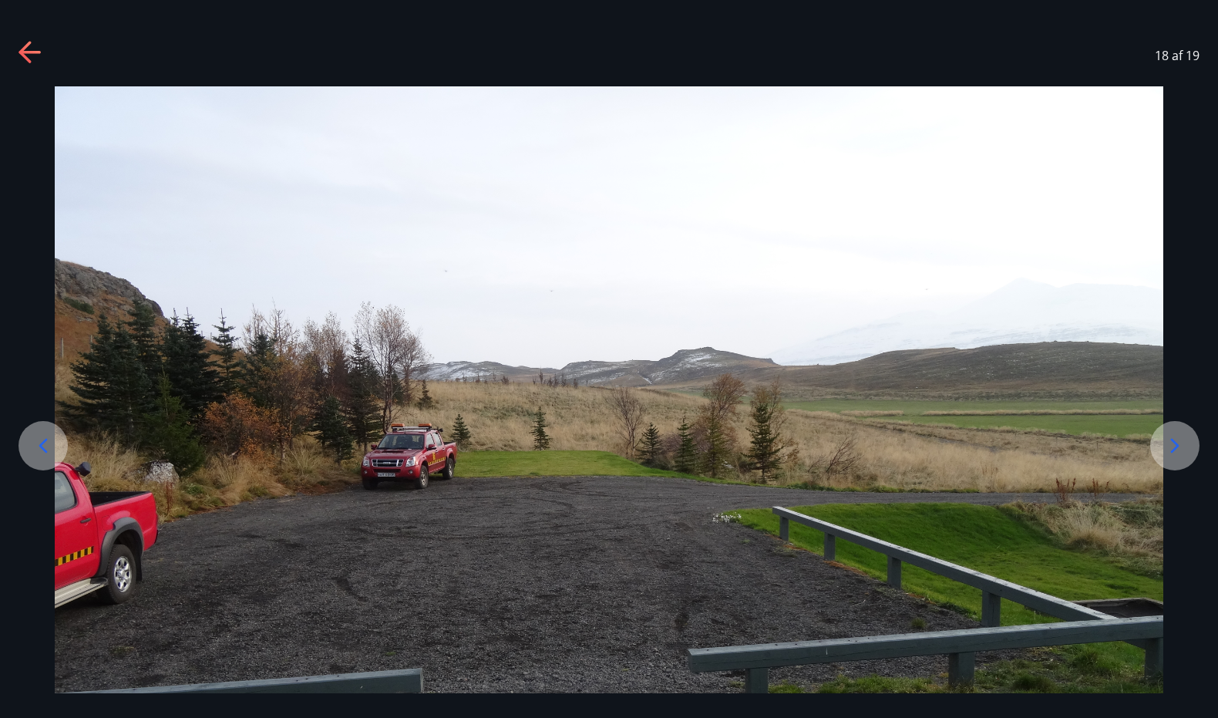
click at [45, 446] on icon at bounding box center [43, 445] width 25 height 25
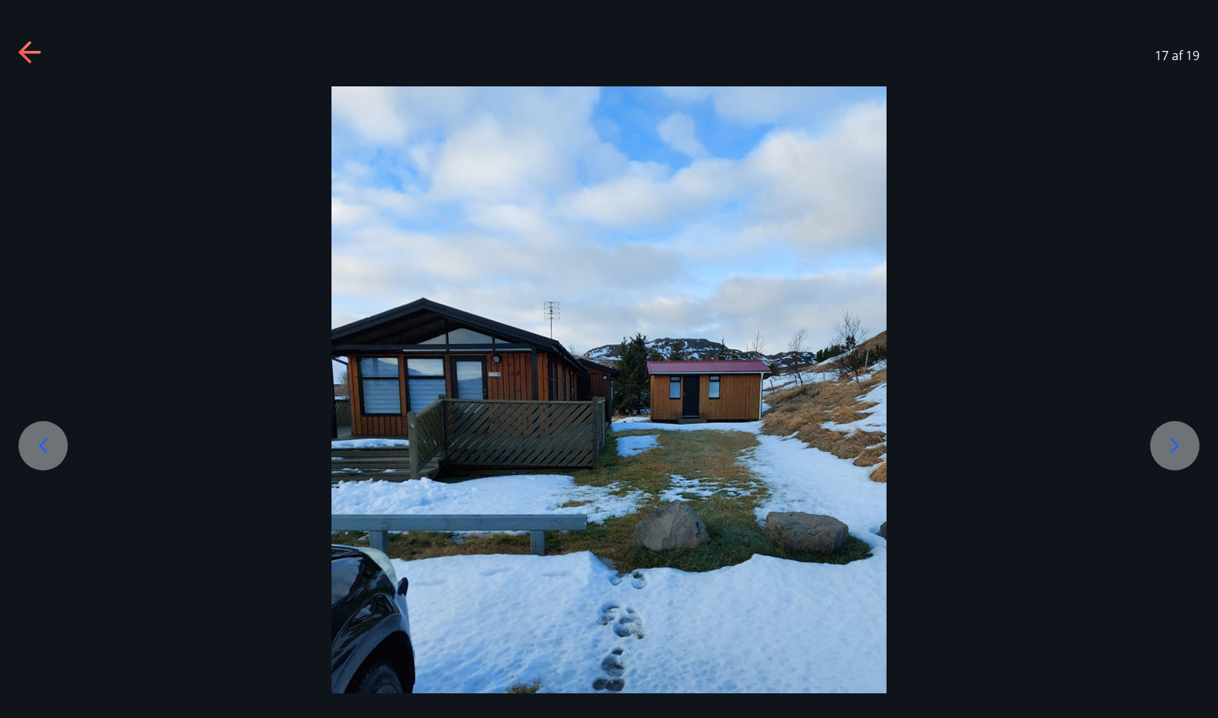
click at [45, 446] on icon at bounding box center [43, 445] width 25 height 25
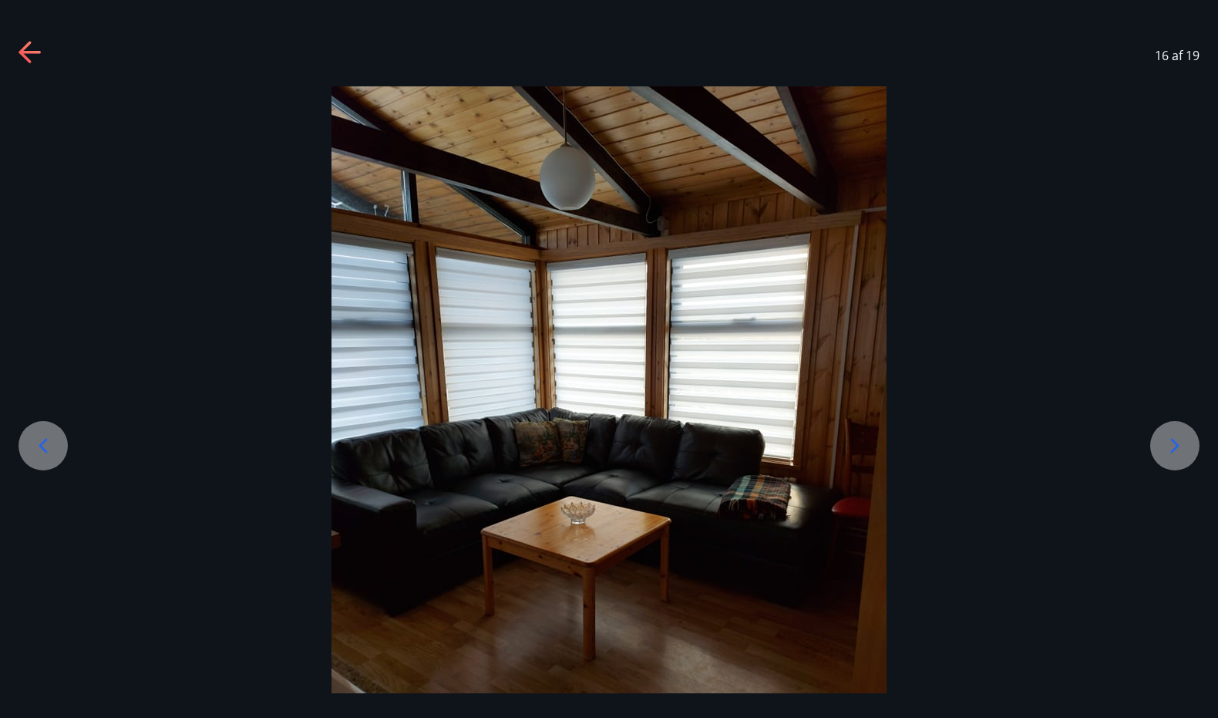
click at [45, 446] on icon at bounding box center [43, 445] width 25 height 25
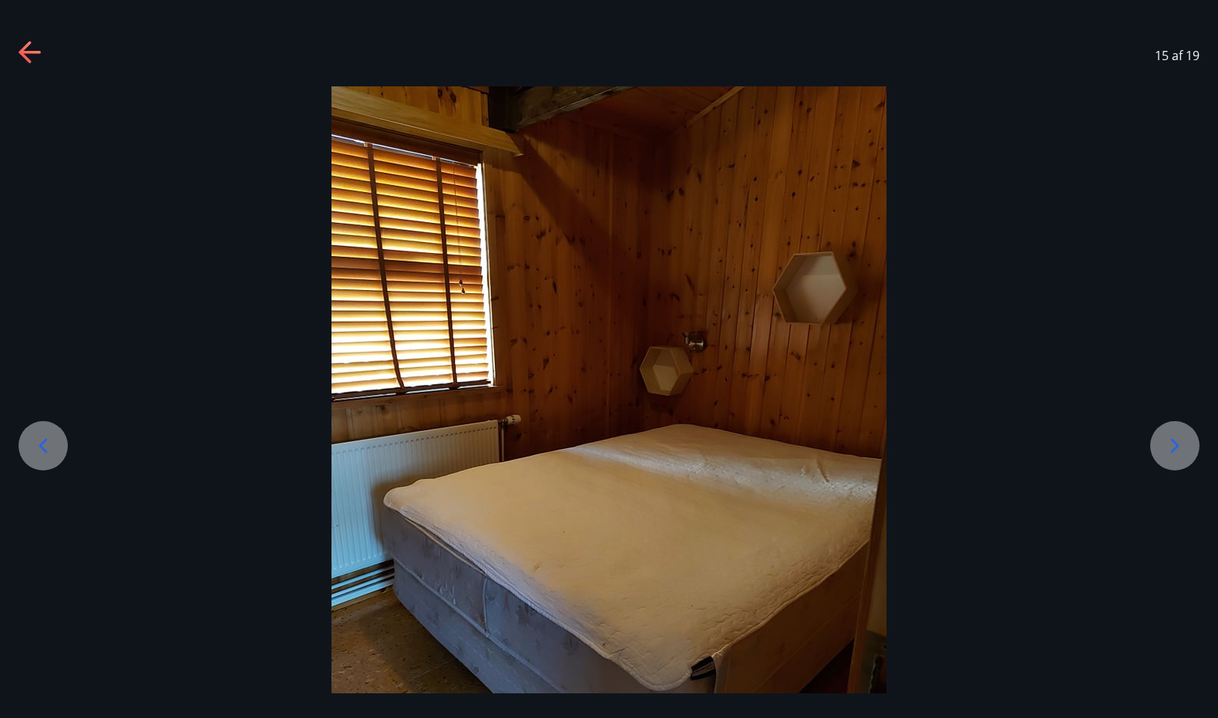
click at [1164, 434] on icon at bounding box center [1175, 445] width 25 height 25
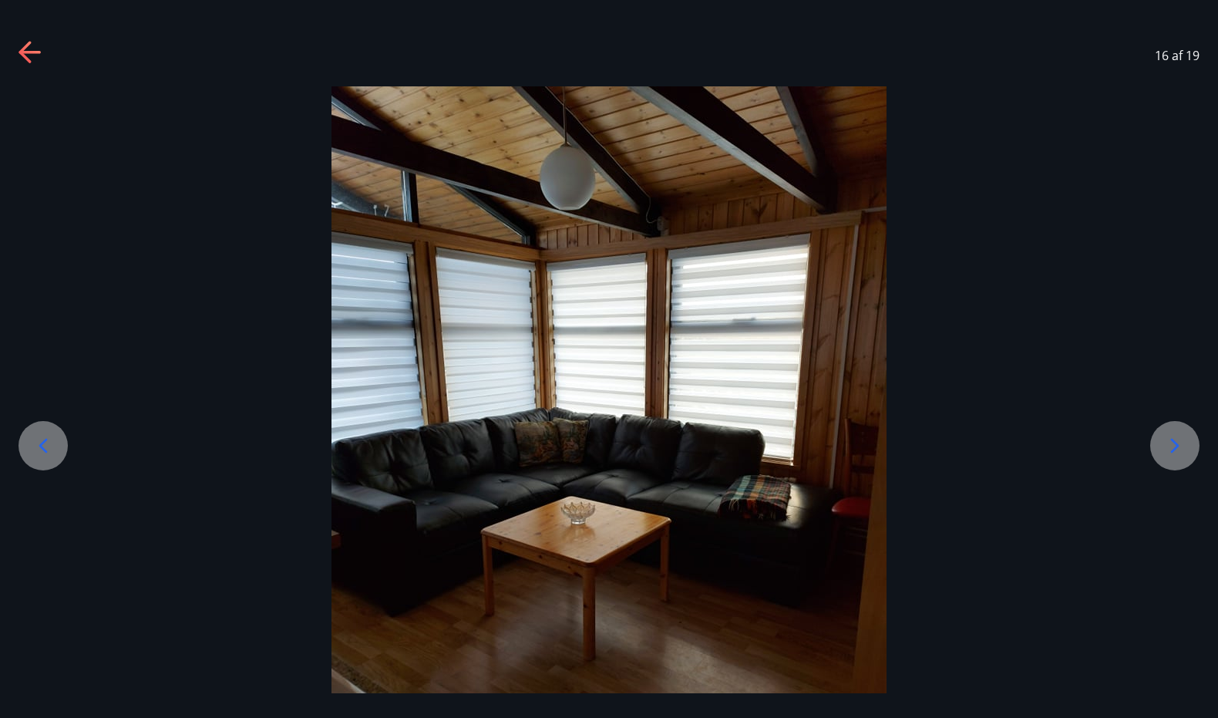
click at [39, 450] on icon at bounding box center [43, 445] width 25 height 25
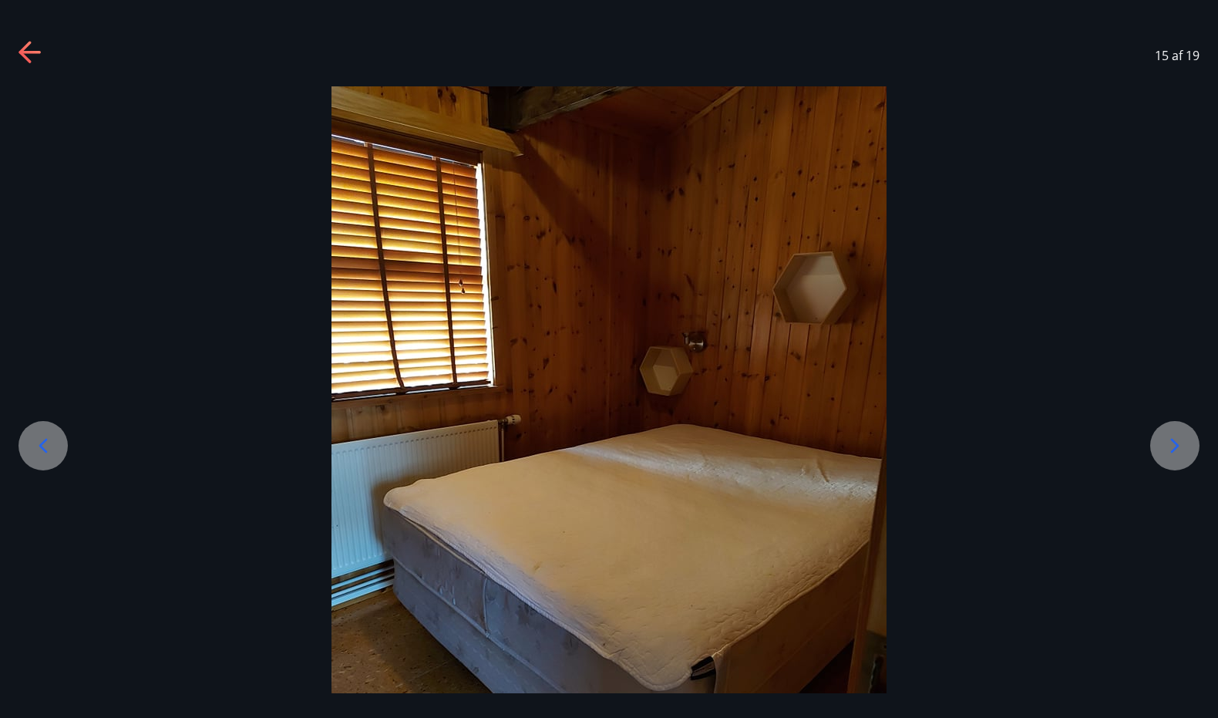
click at [39, 450] on icon at bounding box center [43, 445] width 25 height 25
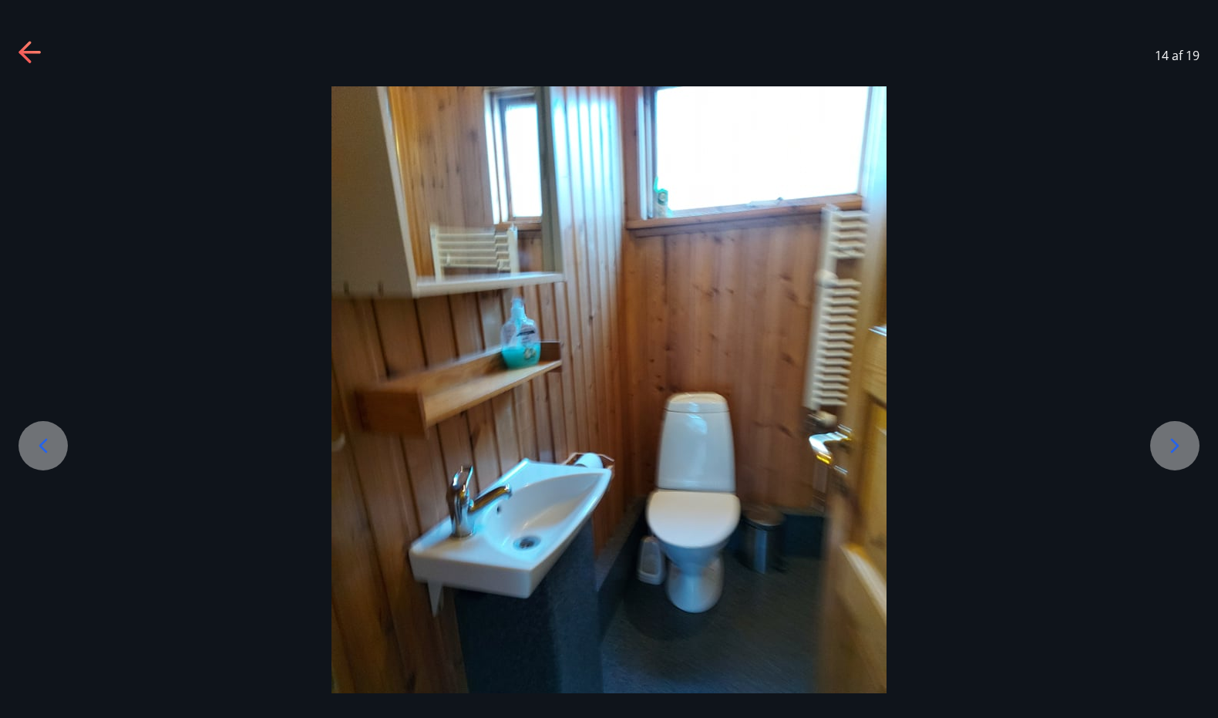
click at [39, 448] on icon at bounding box center [43, 445] width 25 height 25
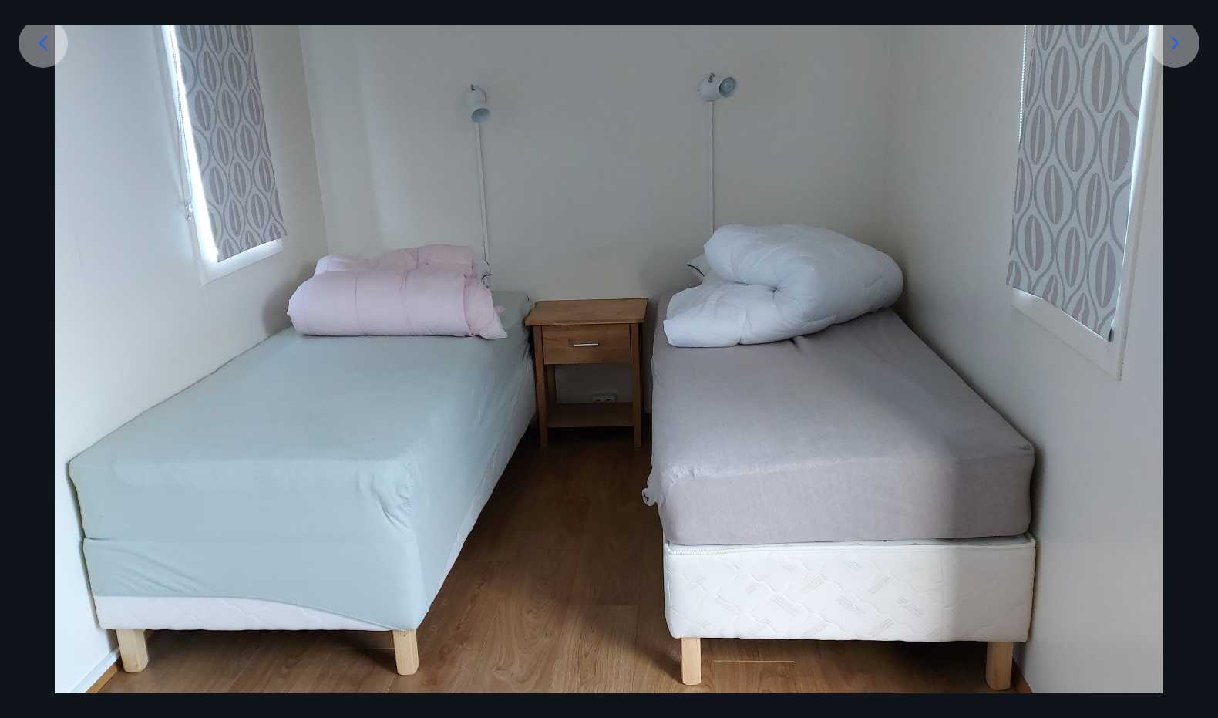
scroll to position [308, 0]
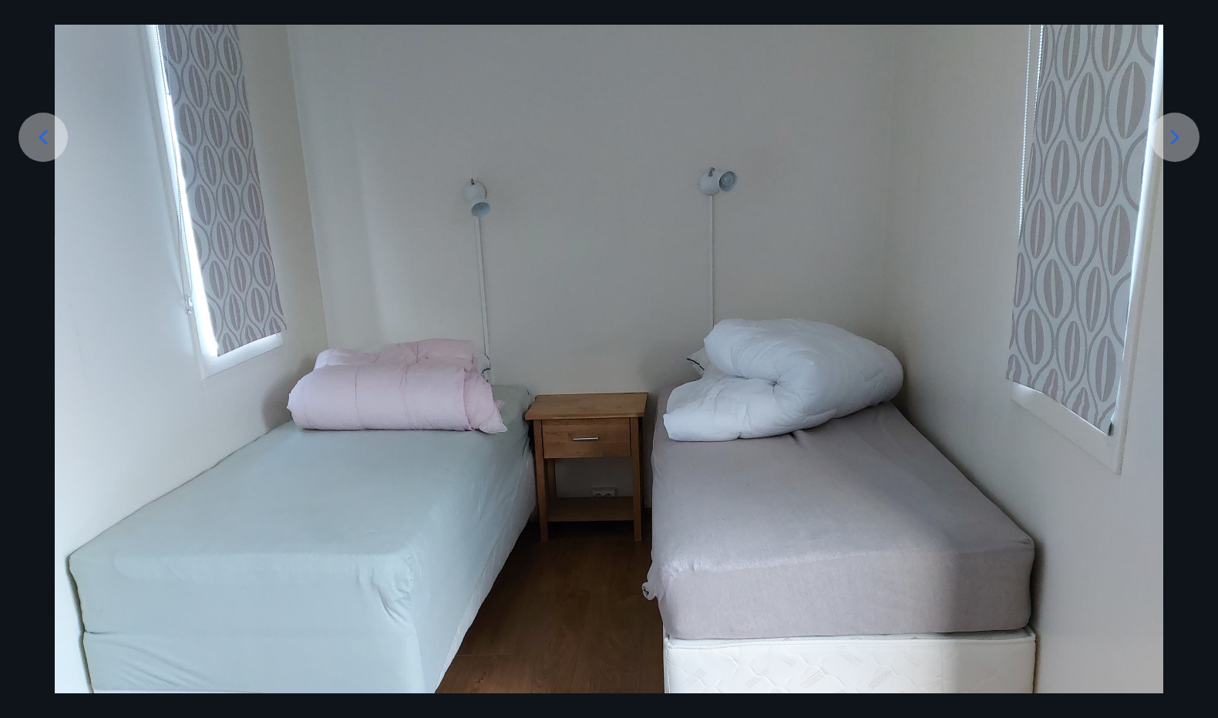
click at [43, 130] on icon at bounding box center [43, 137] width 25 height 25
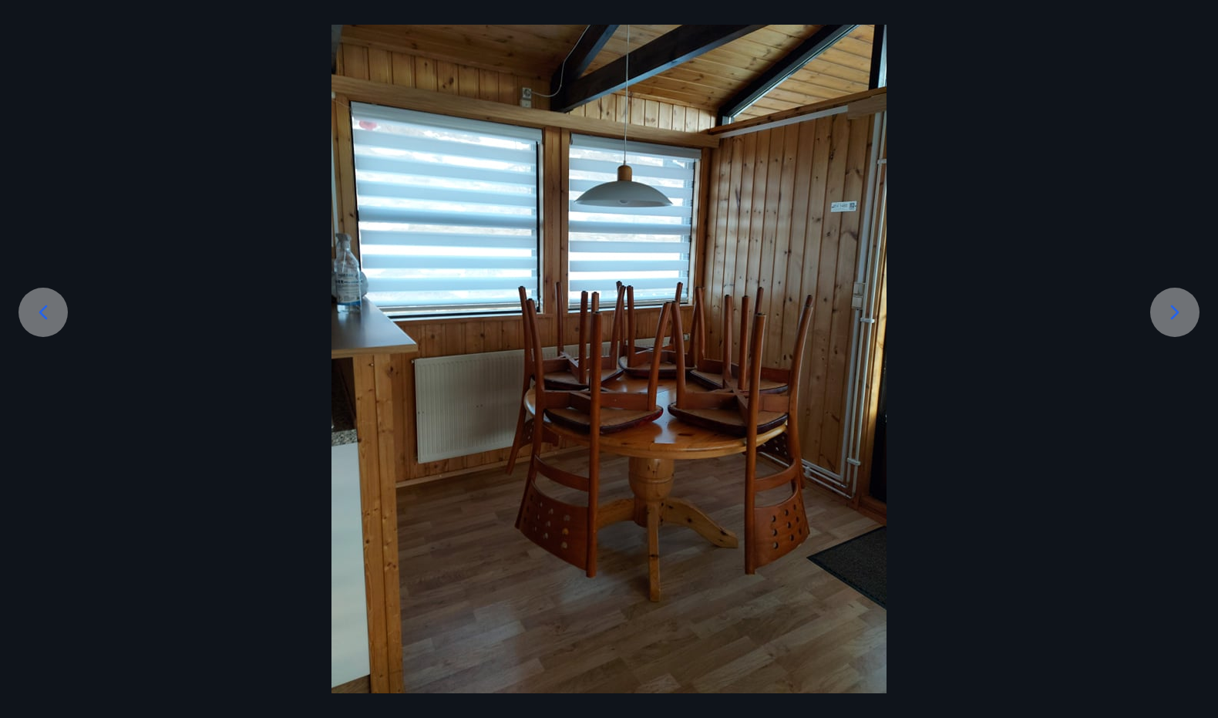
scroll to position [133, 0]
click at [43, 308] on icon at bounding box center [43, 312] width 8 height 15
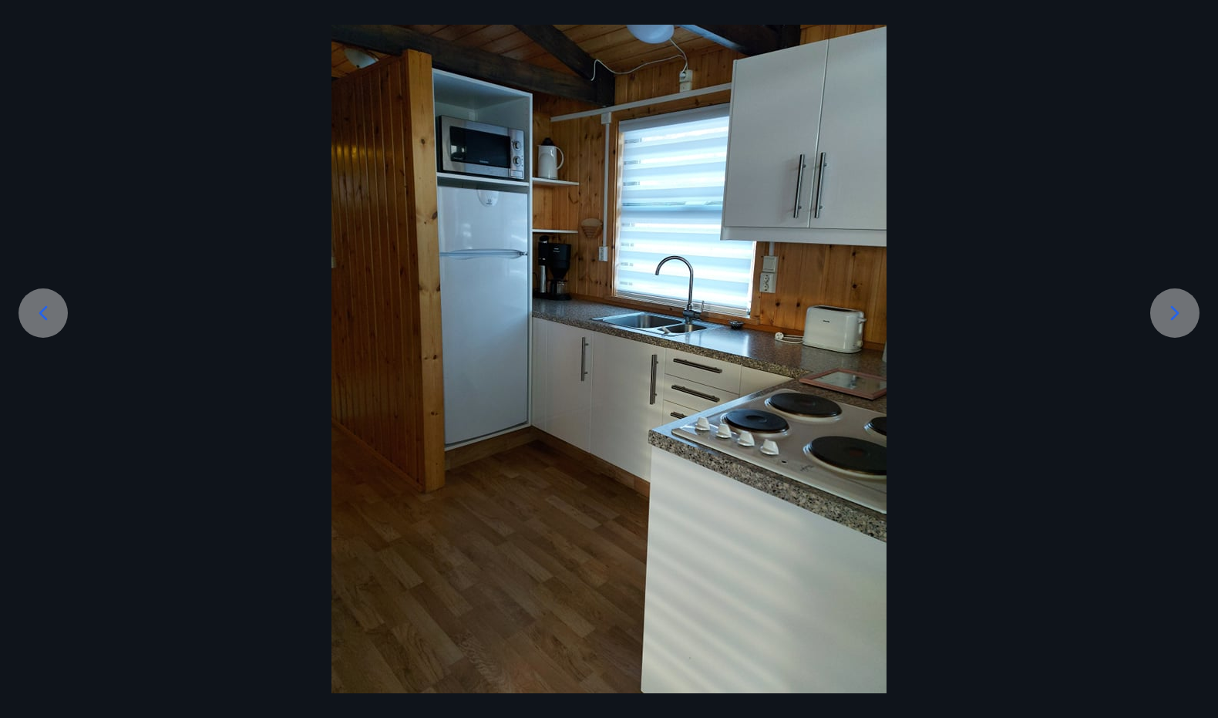
click at [43, 308] on icon at bounding box center [43, 312] width 8 height 15
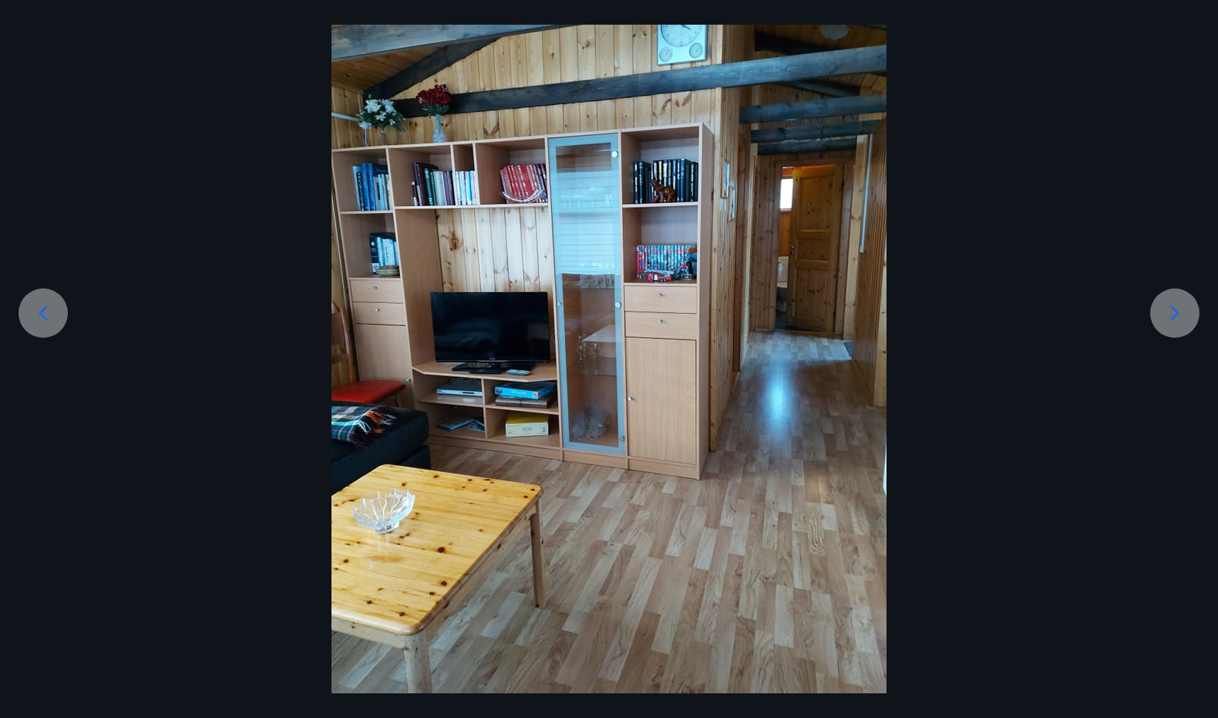
click at [43, 308] on icon at bounding box center [43, 312] width 8 height 15
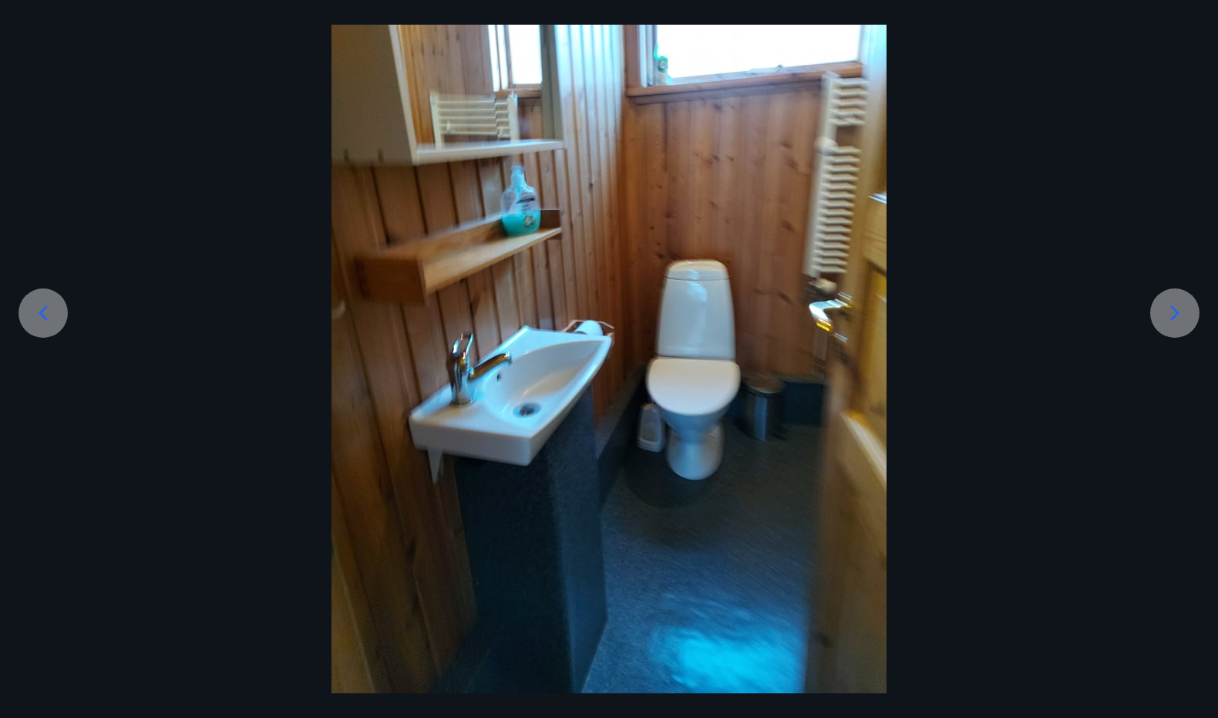
click at [43, 308] on icon at bounding box center [43, 312] width 8 height 15
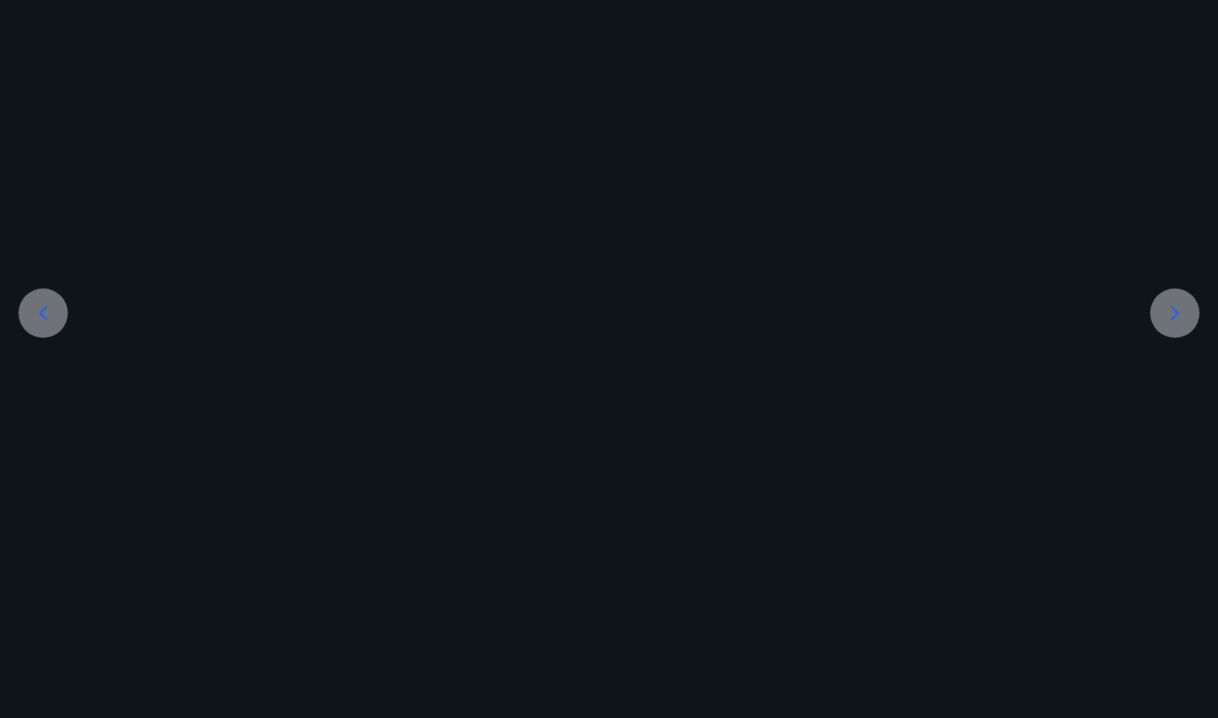
scroll to position [225, 0]
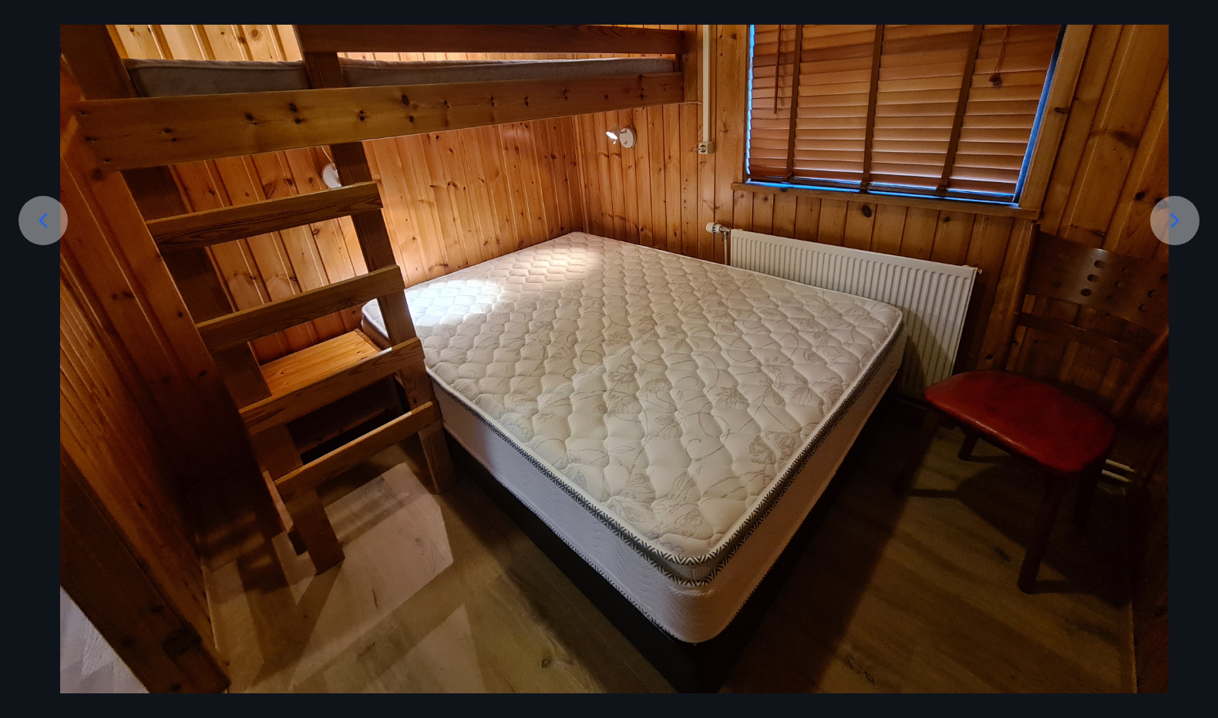
drag, startPoint x: 43, startPoint y: 308, endPoint x: 342, endPoint y: 349, distance: 302.0
click at [342, 349] on div at bounding box center [614, 277] width 1218 height 832
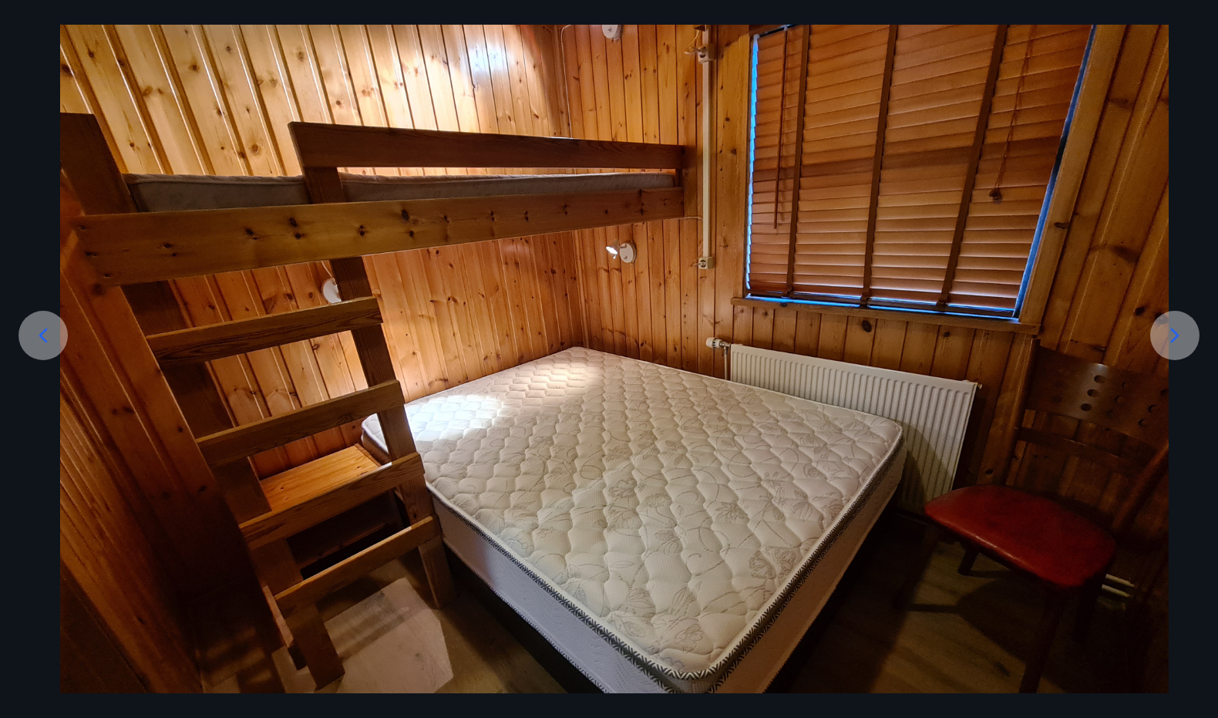
scroll to position [0, 0]
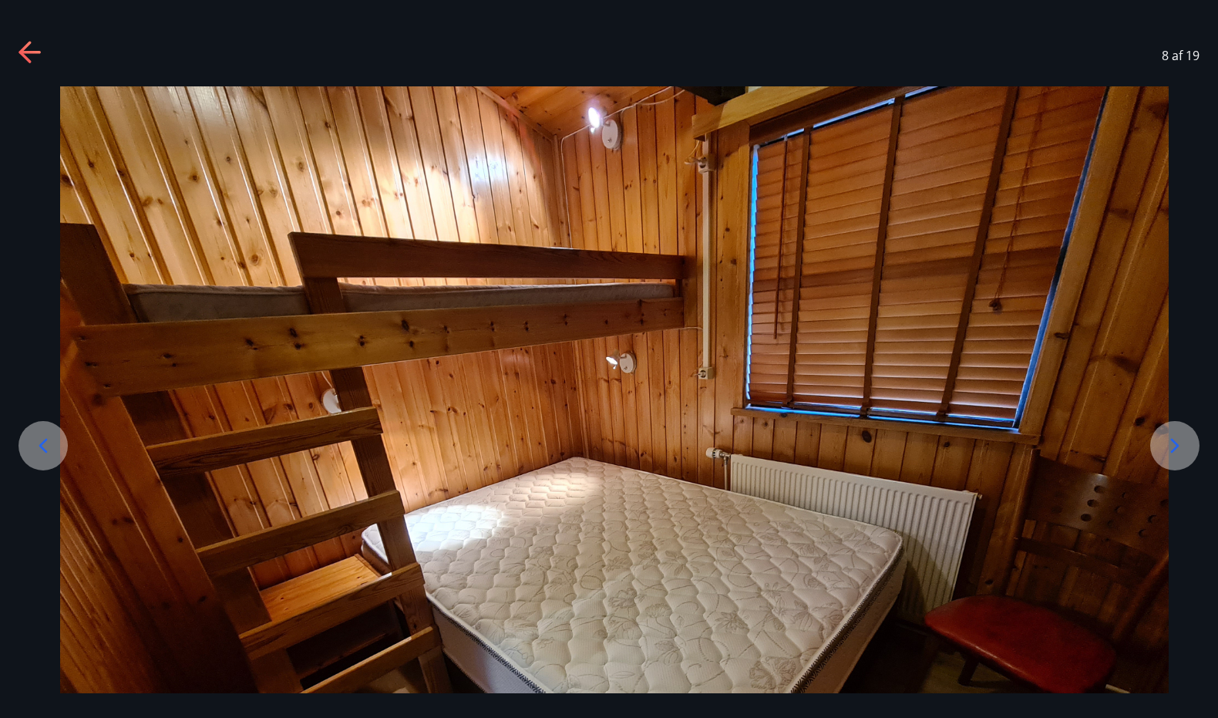
click at [55, 440] on icon at bounding box center [43, 445] width 25 height 25
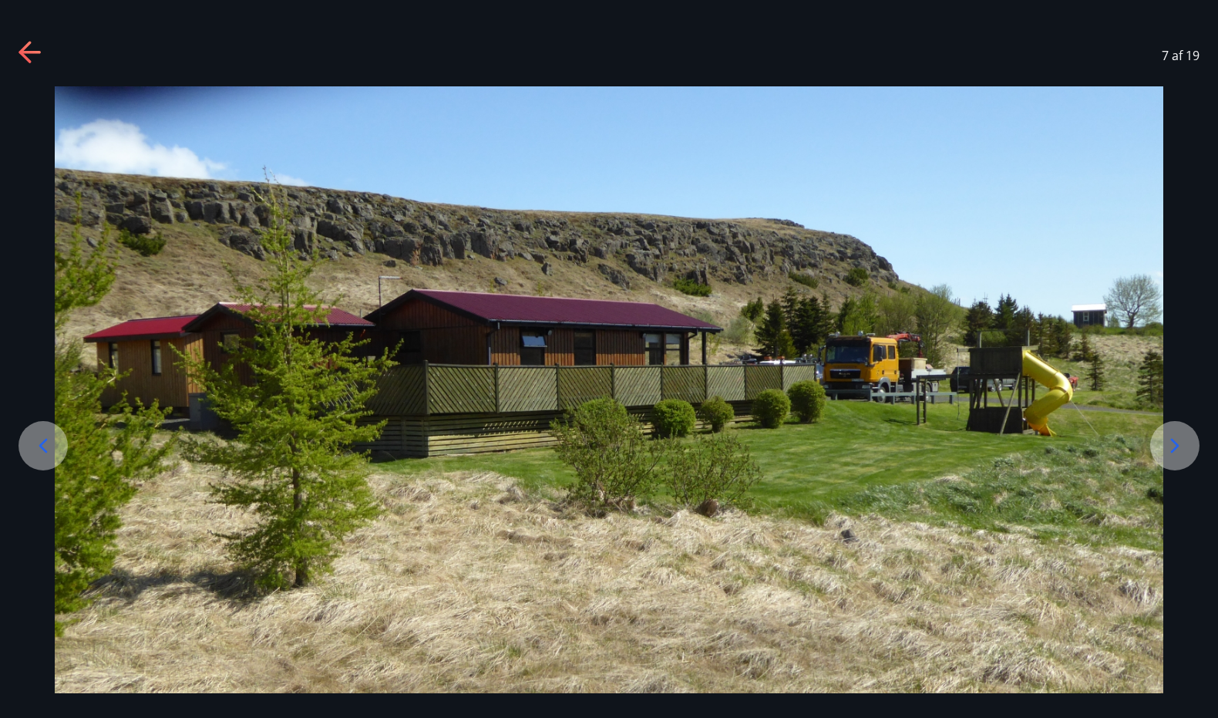
click at [55, 440] on icon at bounding box center [43, 445] width 25 height 25
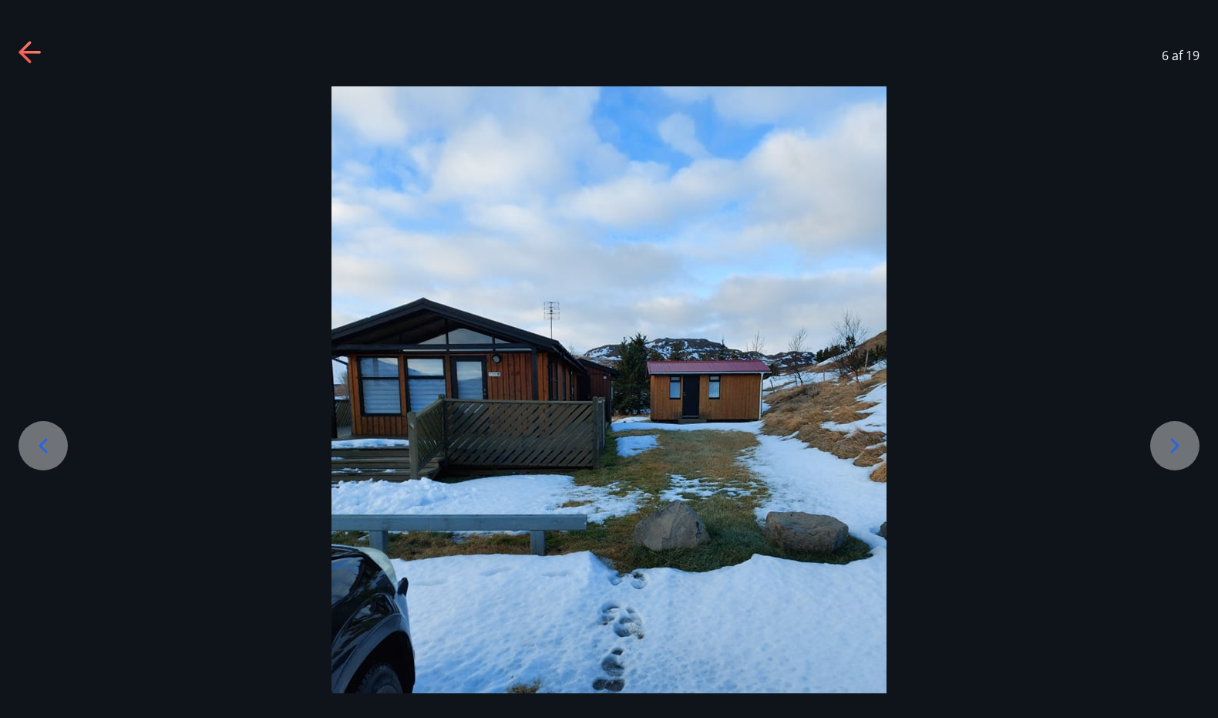
click at [55, 440] on icon at bounding box center [43, 445] width 25 height 25
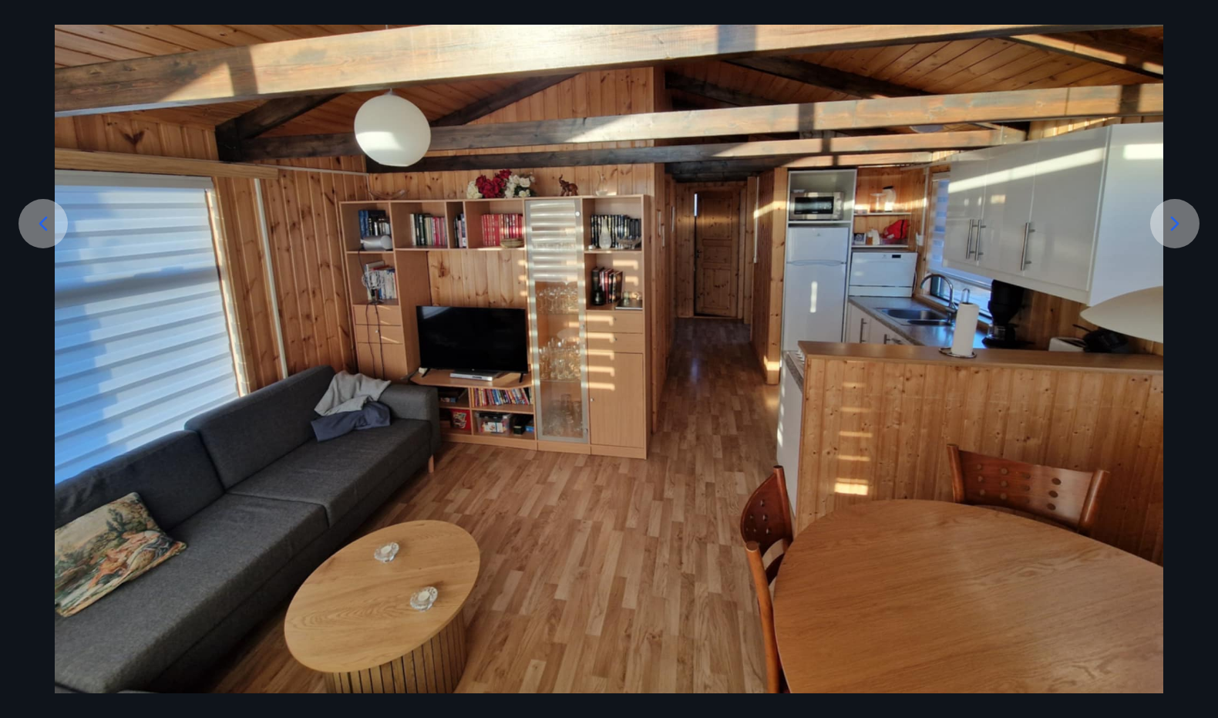
scroll to position [225, 0]
